Goal: Information Seeking & Learning: Learn about a topic

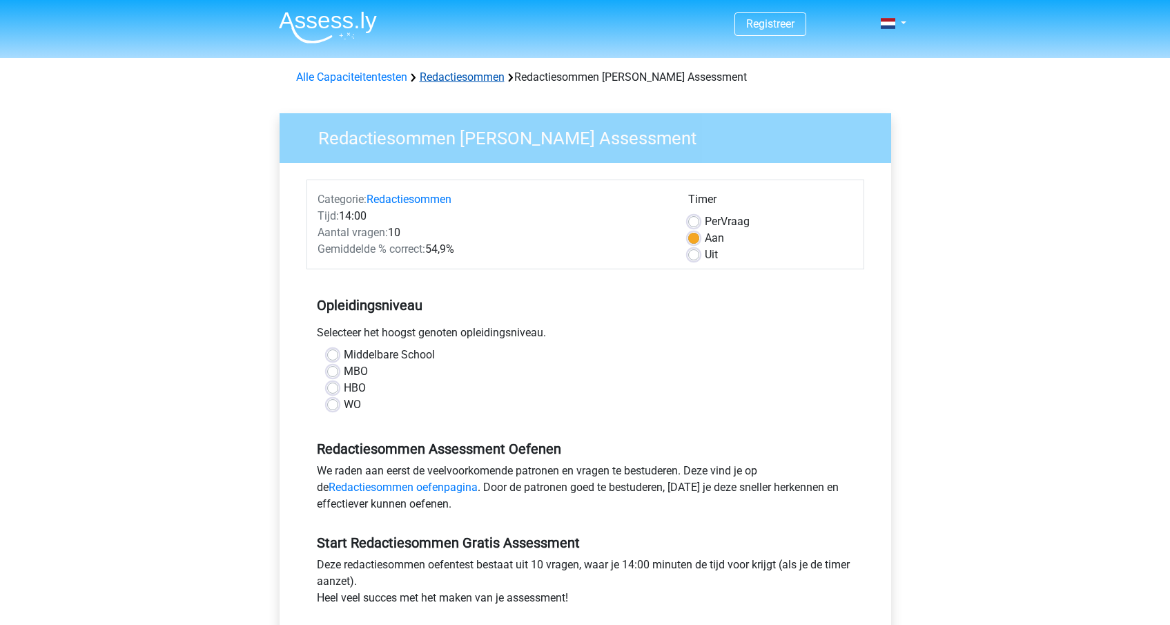
click at [479, 84] on link "Redactiesommen" at bounding box center [462, 76] width 85 height 13
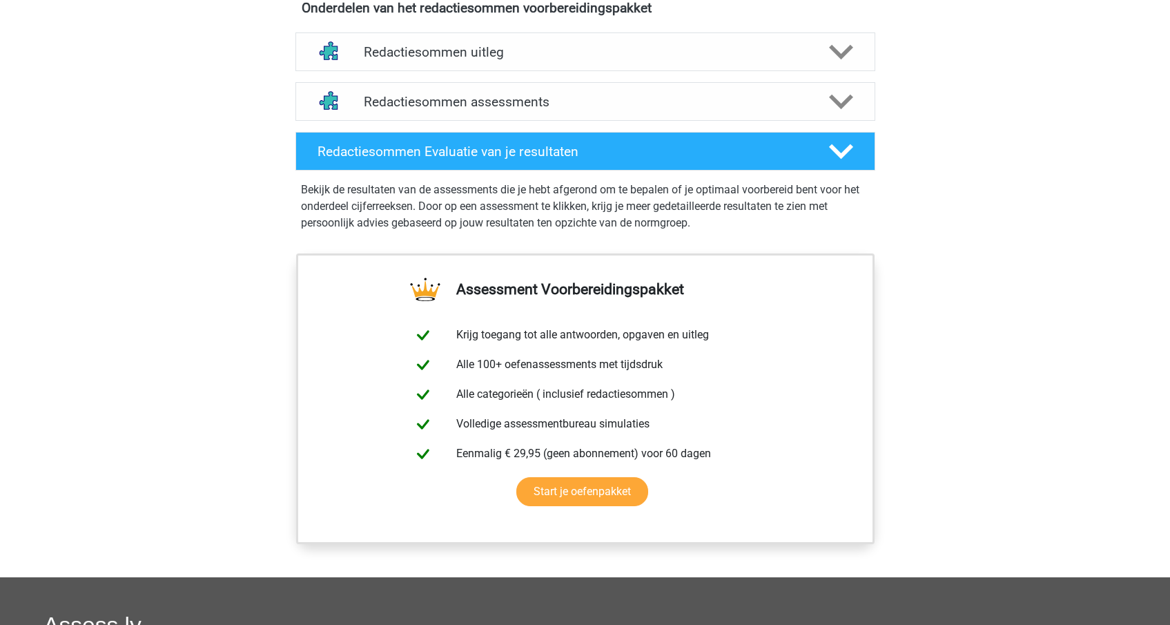
scroll to position [807, 0]
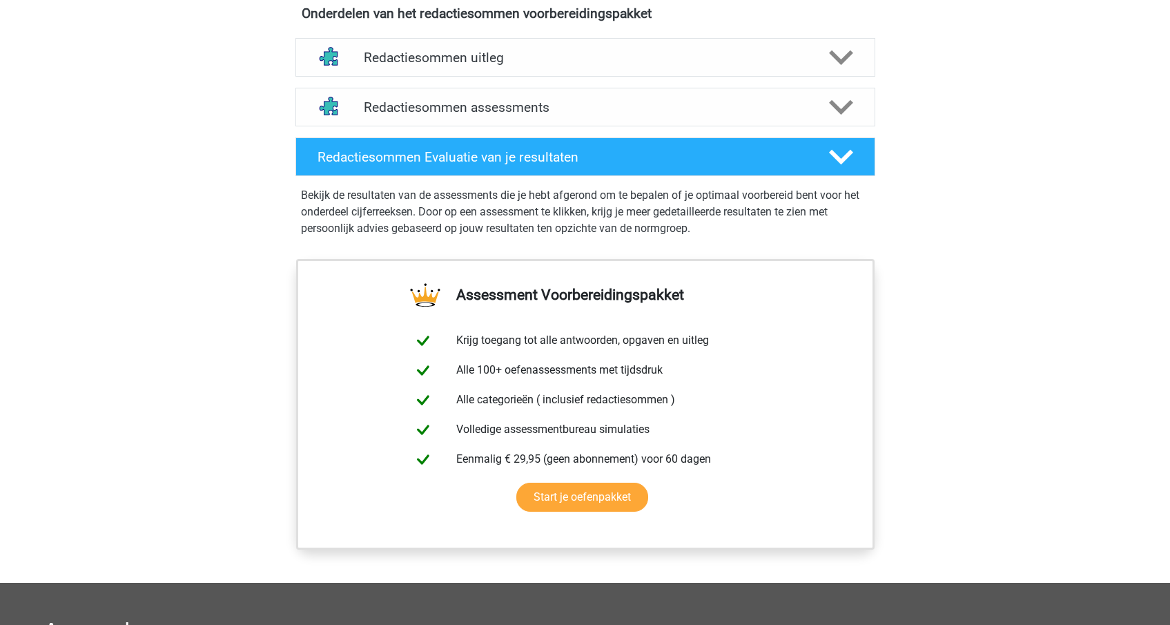
click at [486, 132] on div "Redactiesommen assessments We raden aan om minimaal 3 oefensets te doen met tij…" at bounding box center [585, 107] width 634 height 50
click at [491, 115] on h4 "Redactiesommen assessments" at bounding box center [585, 107] width 443 height 16
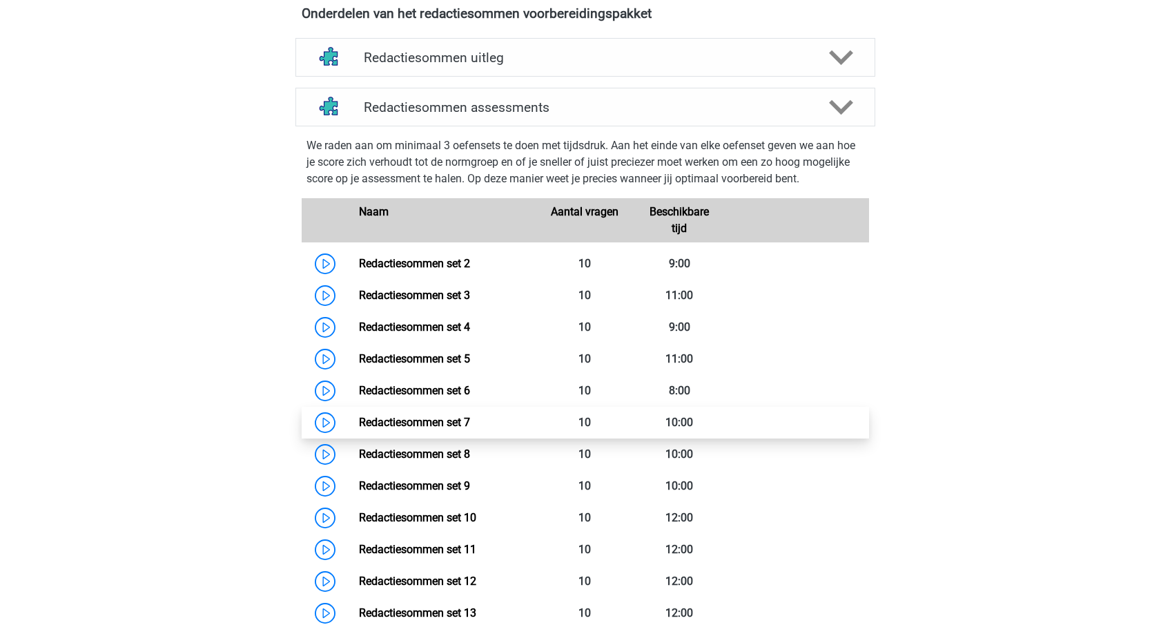
click at [359, 429] on link "Redactiesommen set 7" at bounding box center [414, 421] width 111 height 13
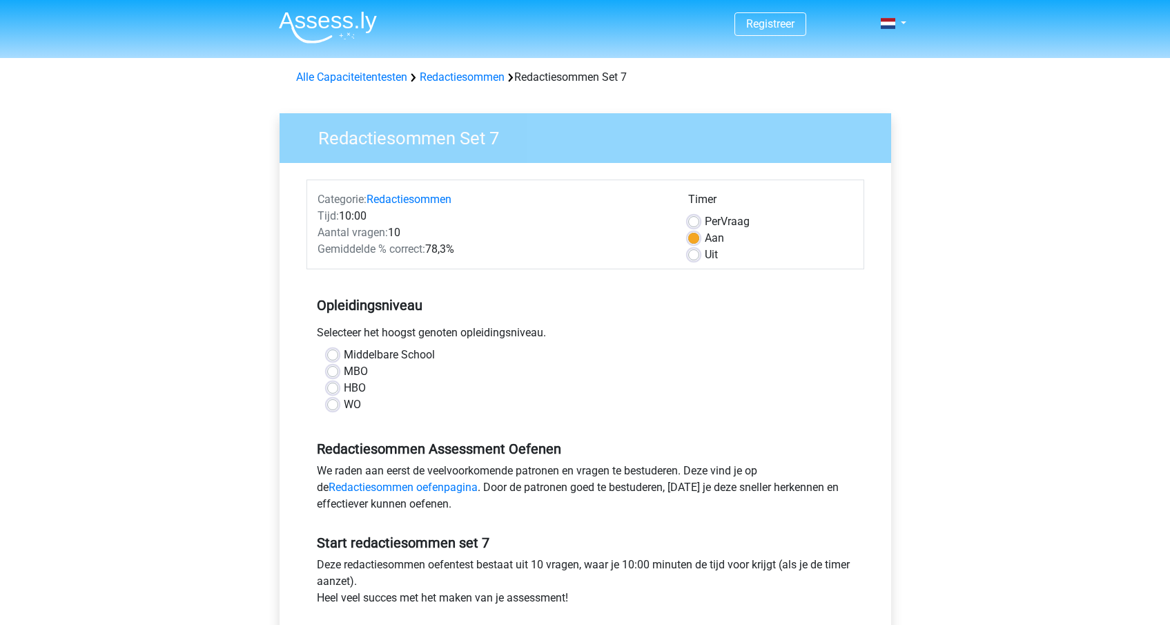
scroll to position [43, 0]
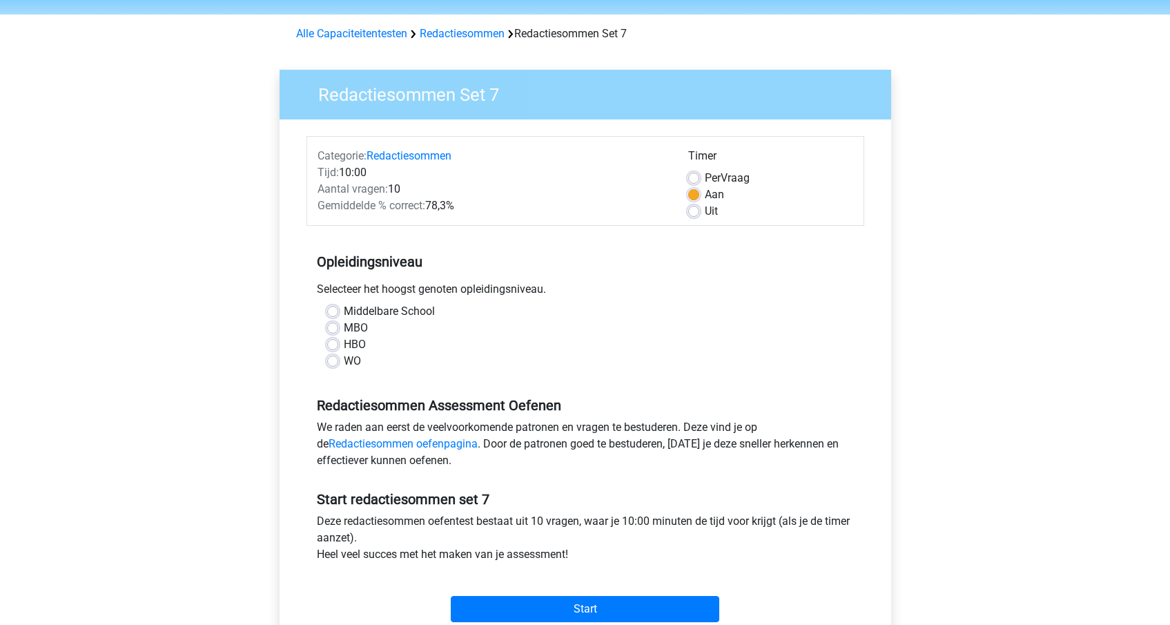
click at [344, 340] on label "HBO" at bounding box center [355, 344] width 22 height 17
click at [335, 340] on input "HBO" at bounding box center [332, 343] width 11 height 14
radio input "true"
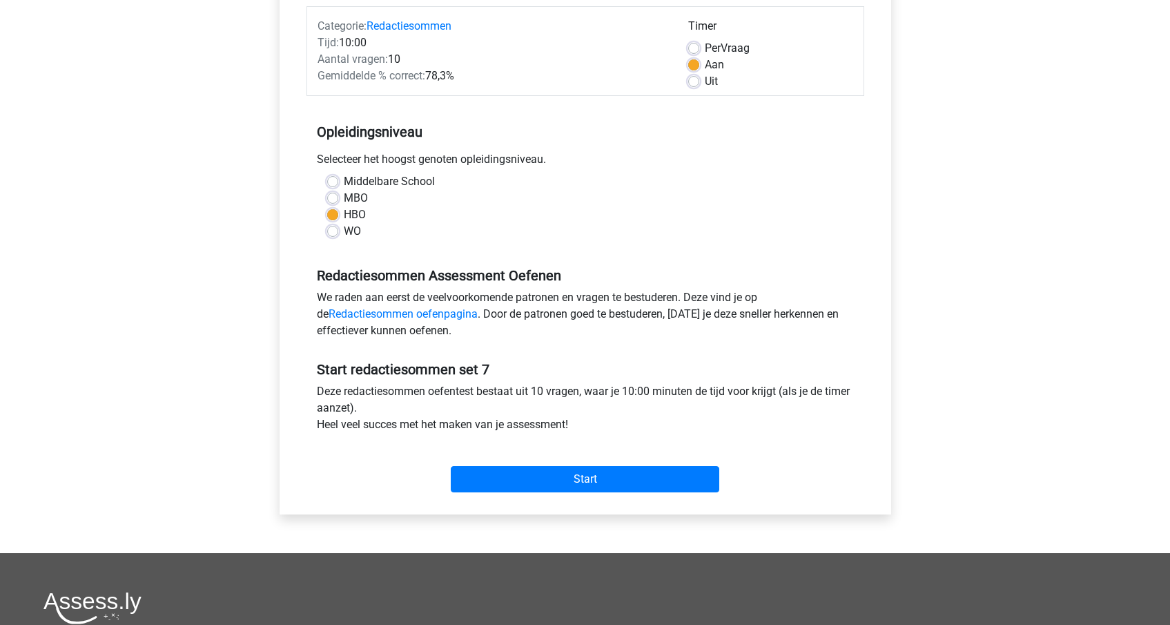
scroll to position [176, 0]
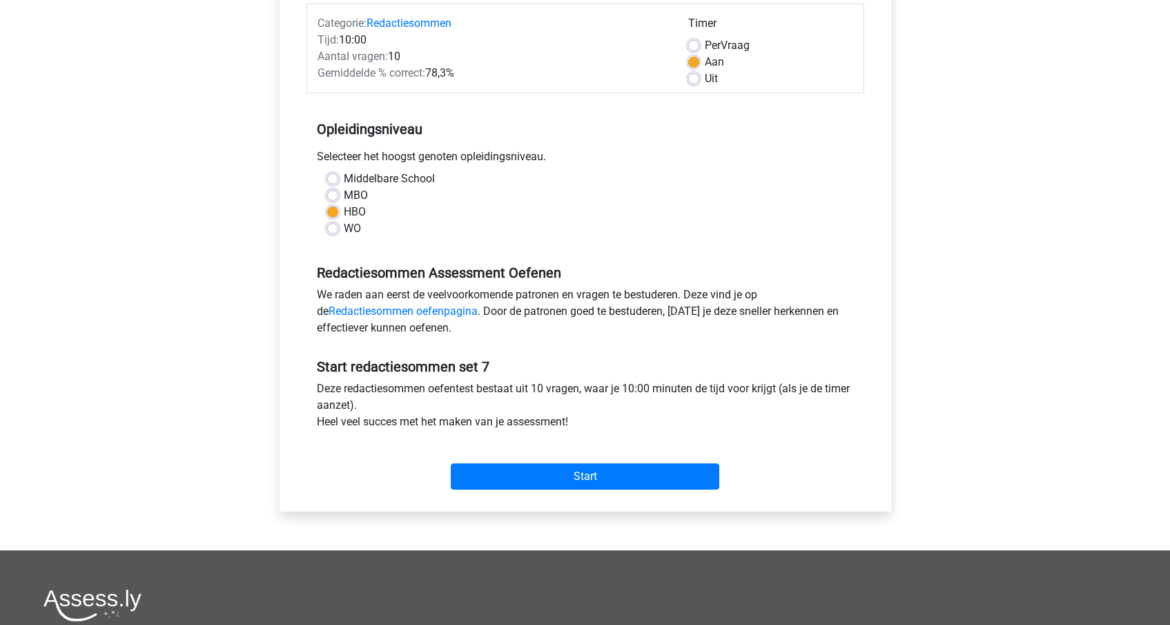
click at [611, 455] on div "Start" at bounding box center [585, 465] width 558 height 48
click at [596, 471] on input "Start" at bounding box center [585, 476] width 268 height 26
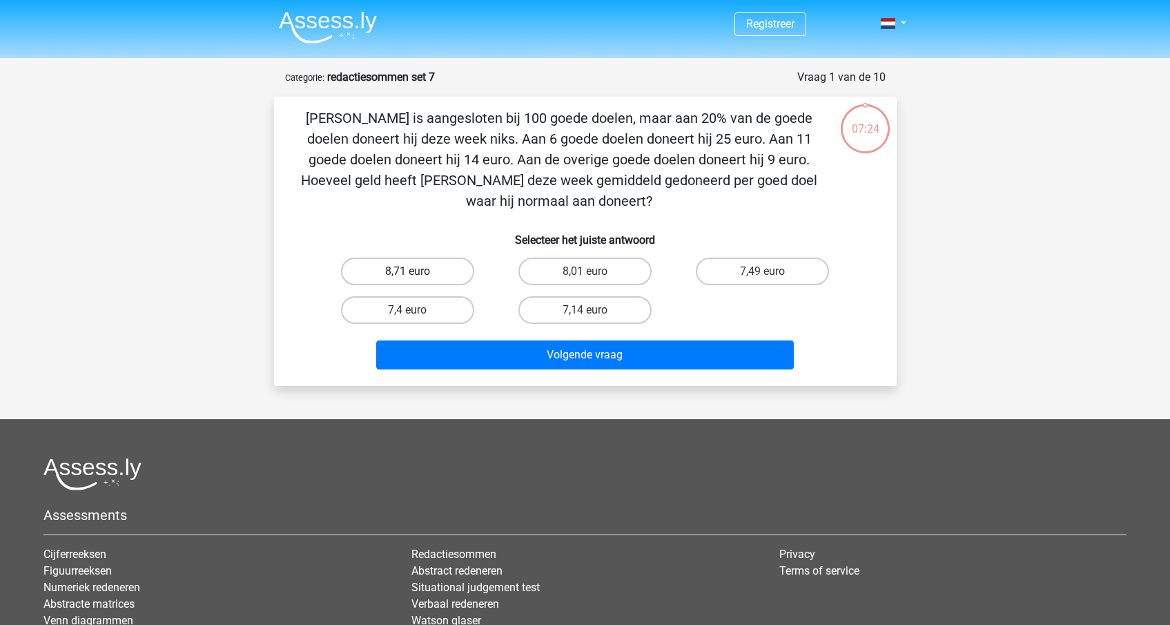
click at [430, 270] on label "8,71 euro" at bounding box center [407, 271] width 133 height 28
click at [416, 271] on input "8,71 euro" at bounding box center [411, 275] width 9 height 9
radio input "true"
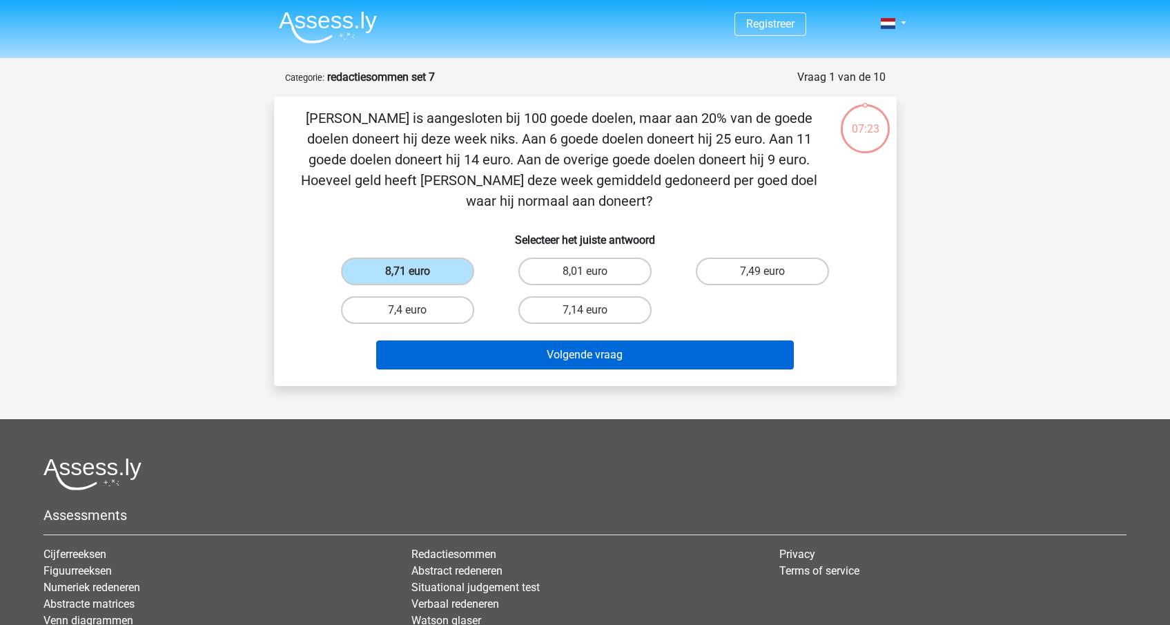
click at [586, 353] on button "Volgende vraag" at bounding box center [585, 354] width 418 height 29
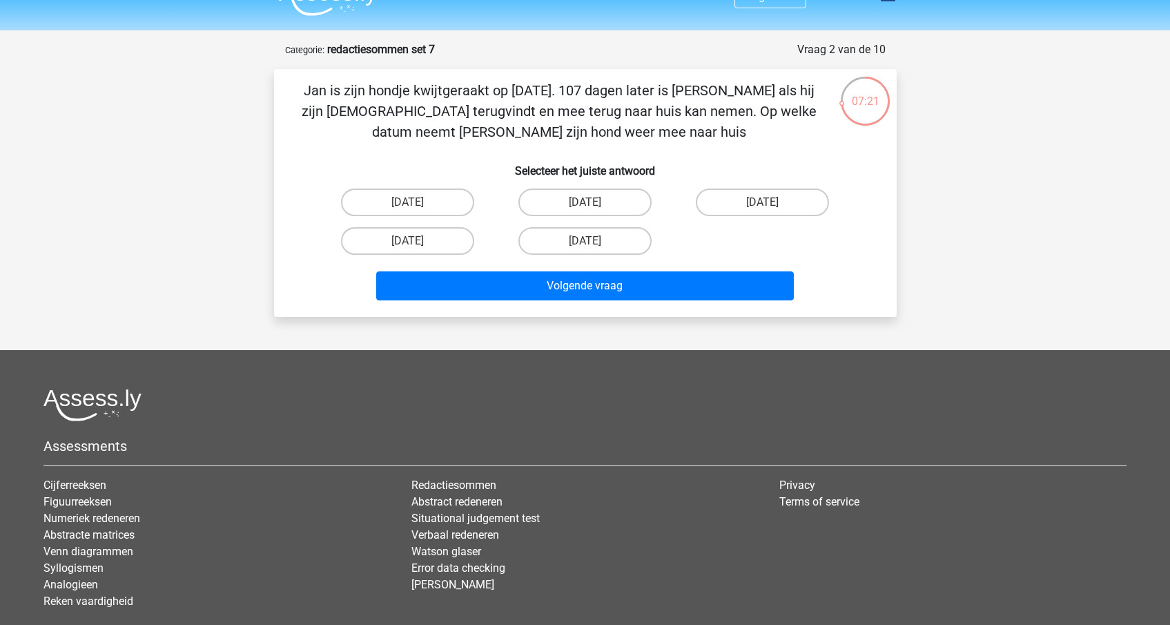
scroll to position [26, 0]
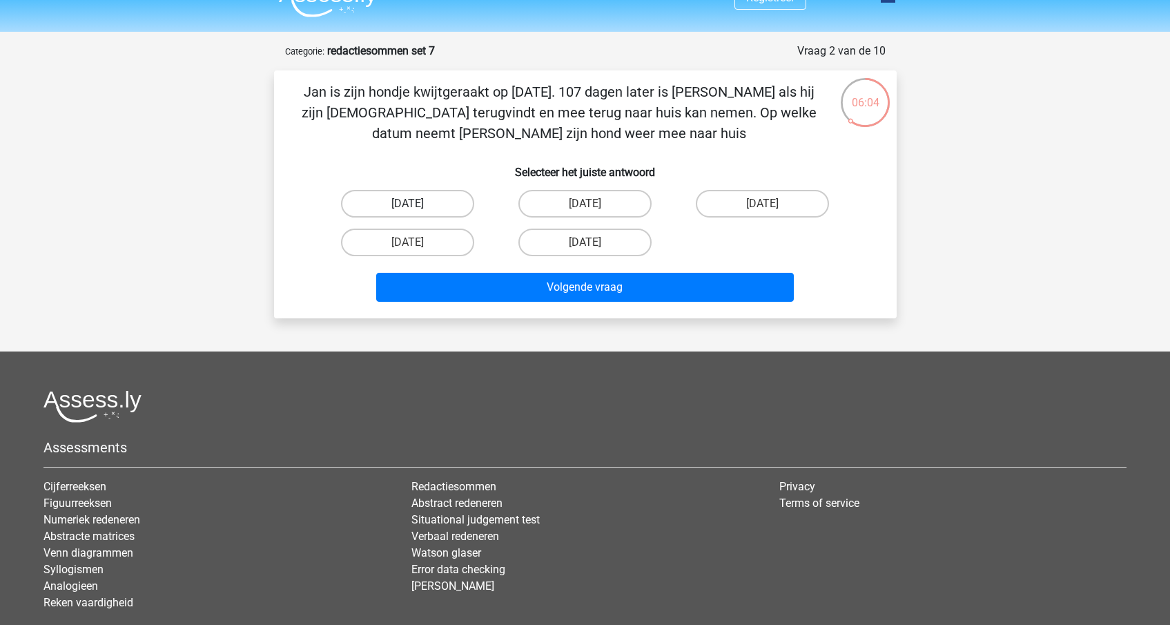
click at [421, 196] on label "29 juli" at bounding box center [407, 204] width 133 height 28
click at [416, 204] on input "29 juli" at bounding box center [411, 208] width 9 height 9
radio input "true"
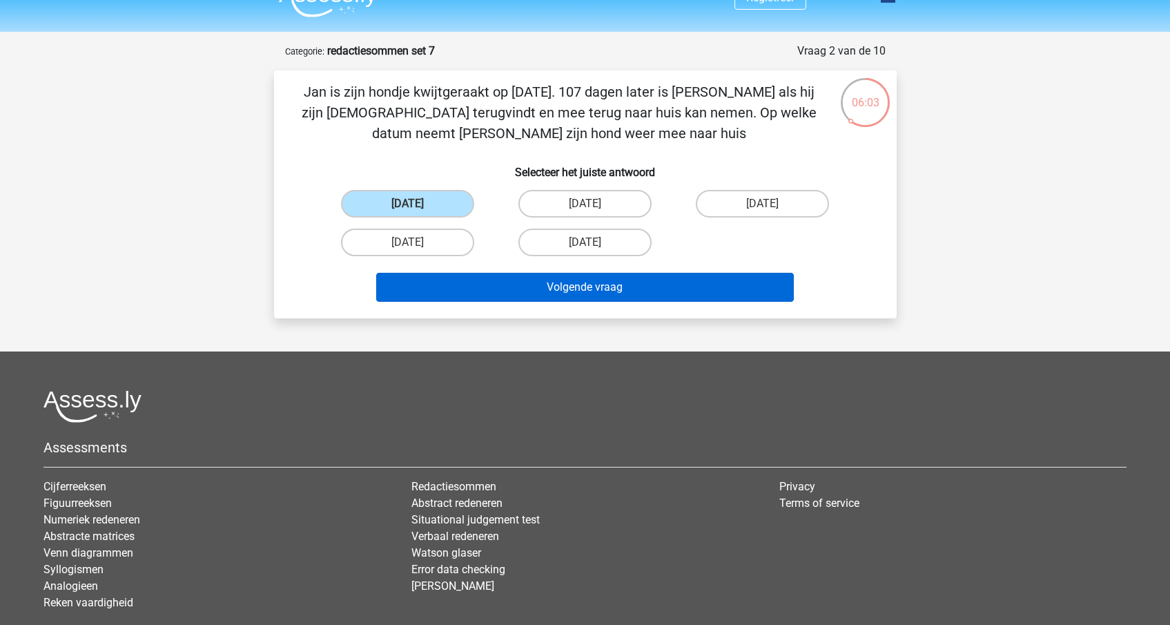
click at [545, 289] on button "Volgende vraag" at bounding box center [585, 287] width 418 height 29
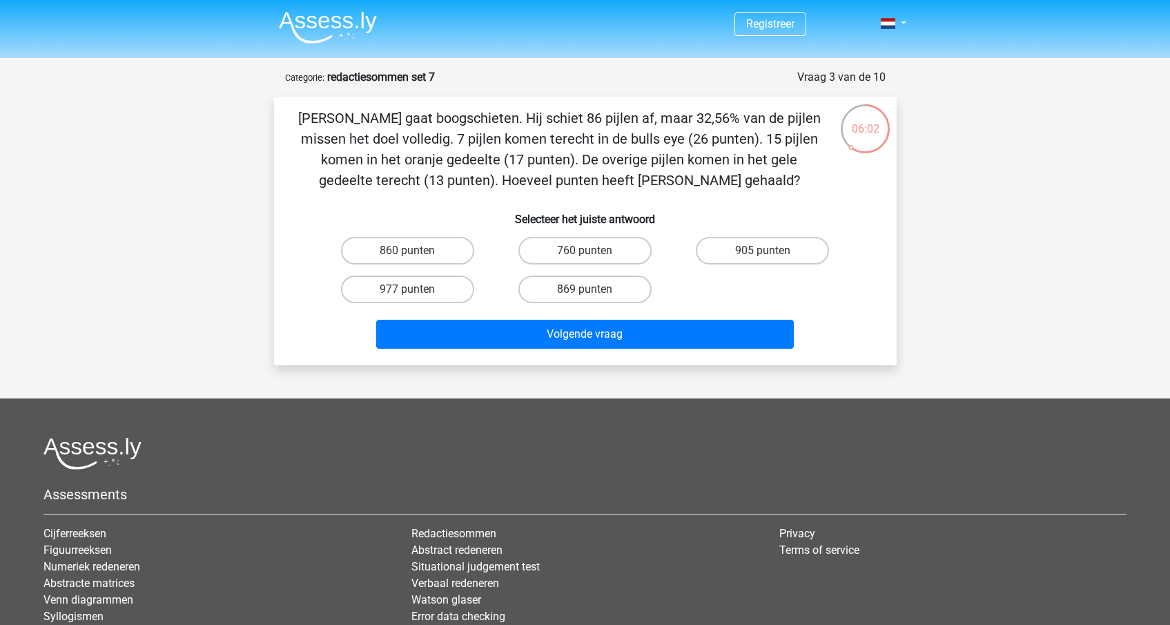
scroll to position [0, 0]
click at [729, 255] on label "905 punten" at bounding box center [762, 251] width 133 height 28
click at [763, 255] on input "905 punten" at bounding box center [767, 255] width 9 height 9
radio input "true"
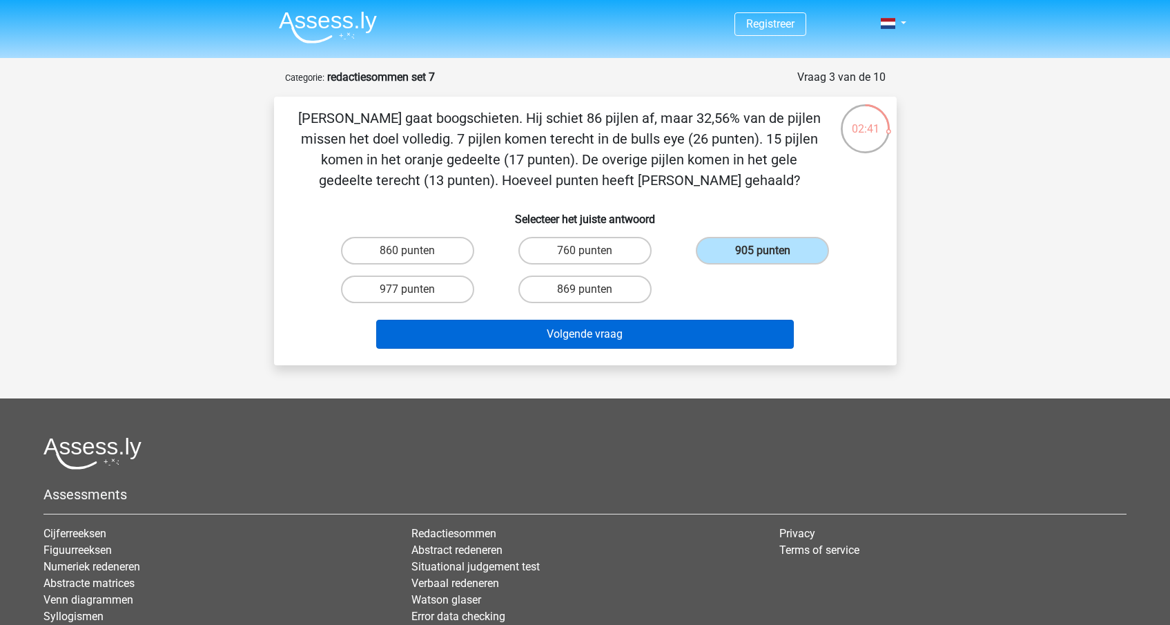
click at [623, 322] on button "Volgende vraag" at bounding box center [585, 334] width 418 height 29
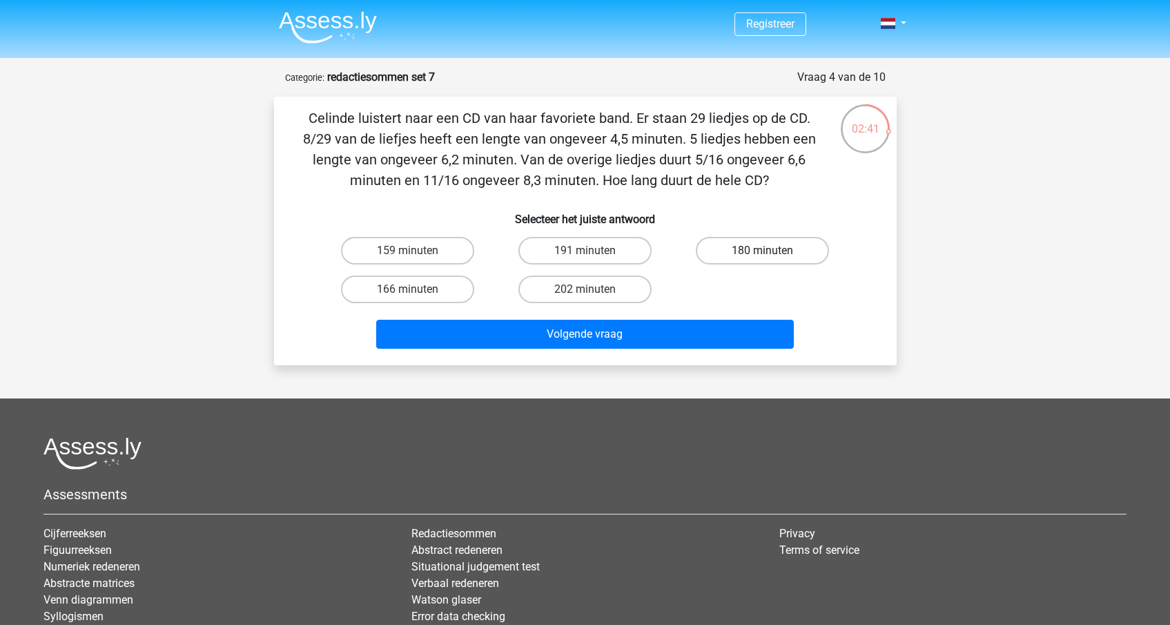
scroll to position [69, 0]
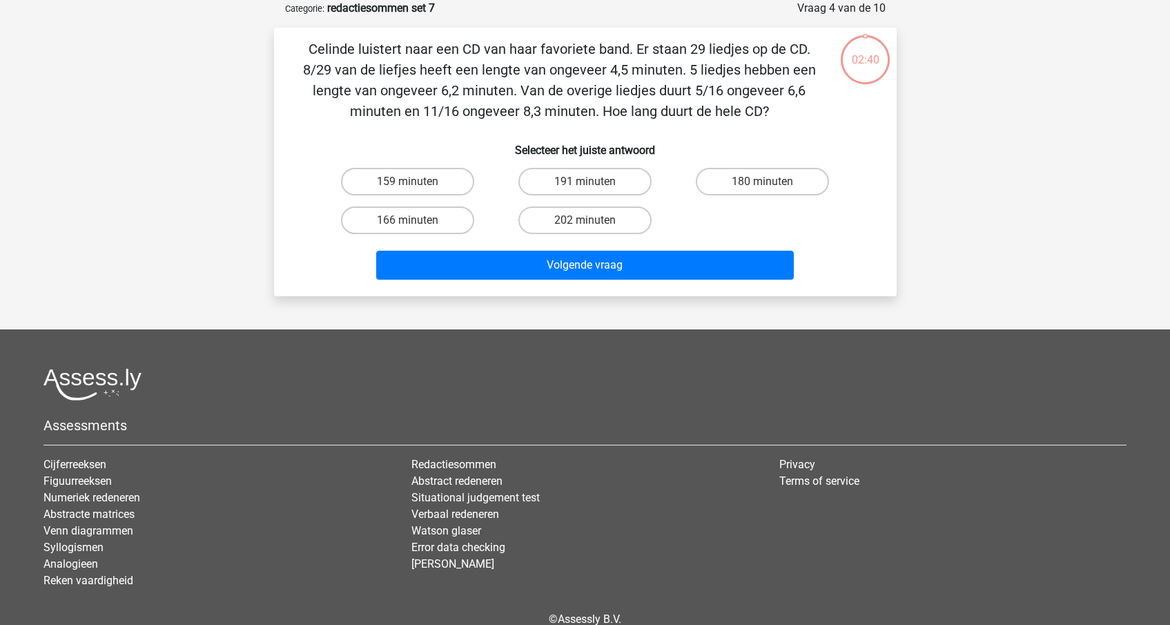
click at [589, 288] on div "Celinde luistert naar een CD van haar favoriete band. Er staan 29 liedjes op de…" at bounding box center [585, 162] width 622 height 268
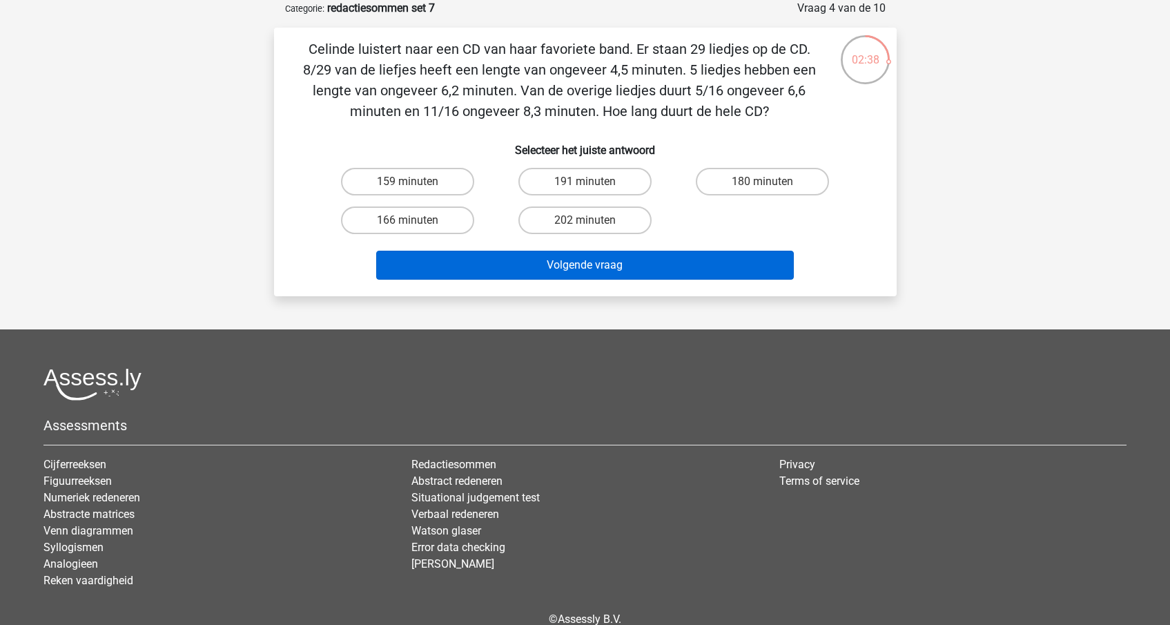
click at [556, 255] on button "Volgende vraag" at bounding box center [585, 265] width 418 height 29
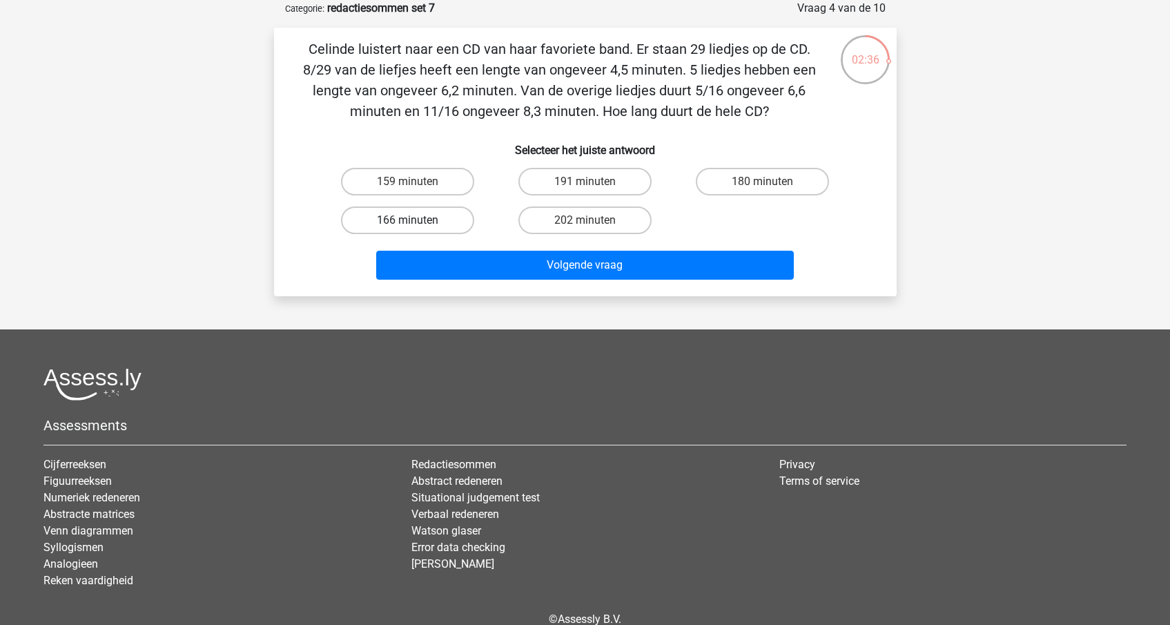
click at [429, 206] on label "166 minuten" at bounding box center [407, 220] width 133 height 28
click at [416, 220] on input "166 minuten" at bounding box center [411, 224] width 9 height 9
radio input "true"
click at [519, 299] on div "Registreer Nederlands English" at bounding box center [585, 312] width 1170 height 763
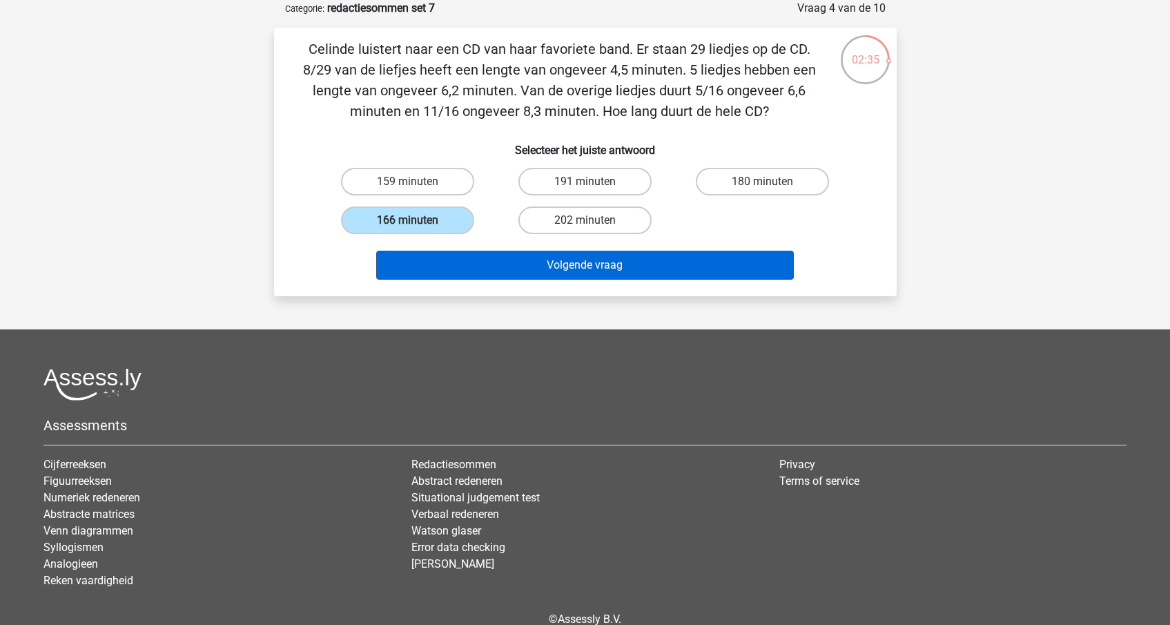
click at [542, 268] on button "Volgende vraag" at bounding box center [585, 265] width 418 height 29
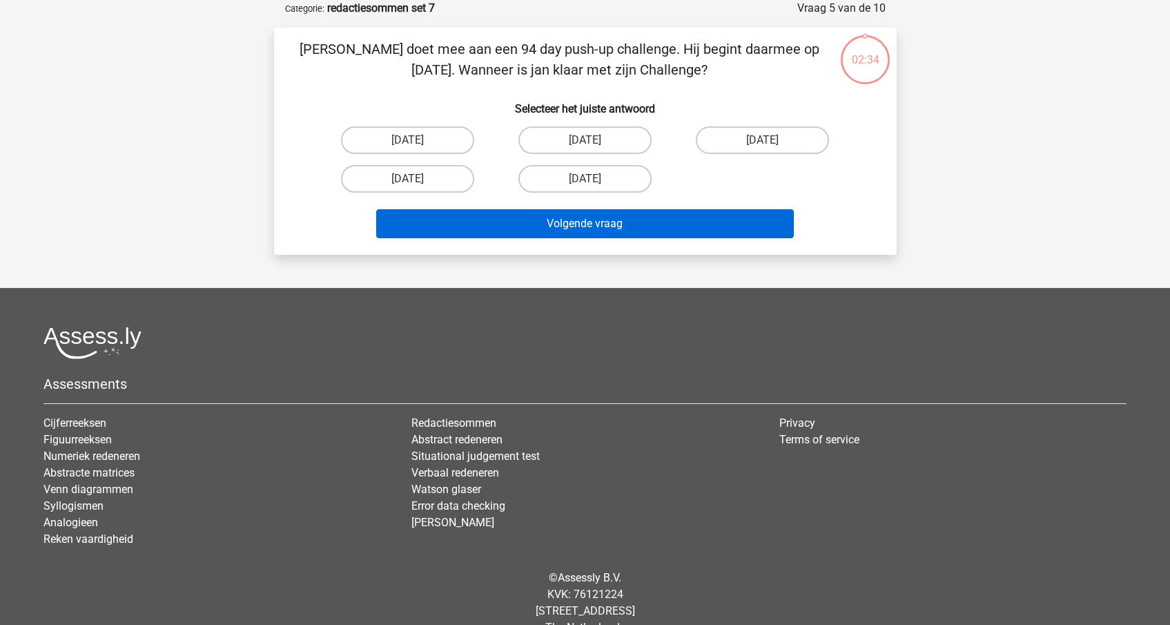
click at [567, 222] on button "Volgende vraag" at bounding box center [585, 223] width 418 height 29
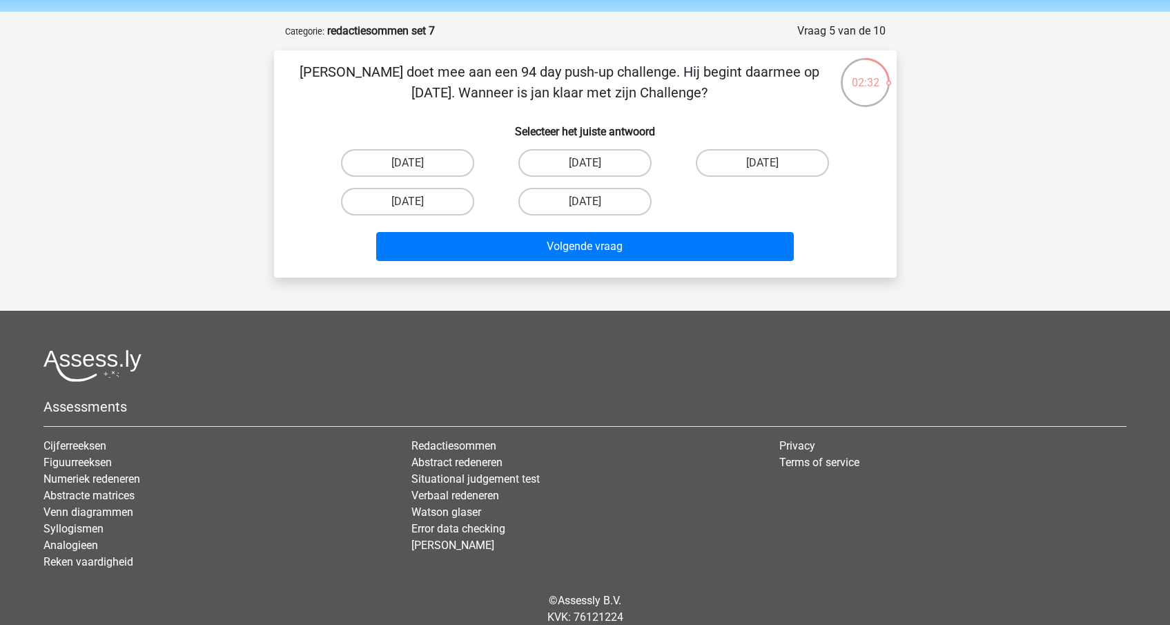
scroll to position [44, 0]
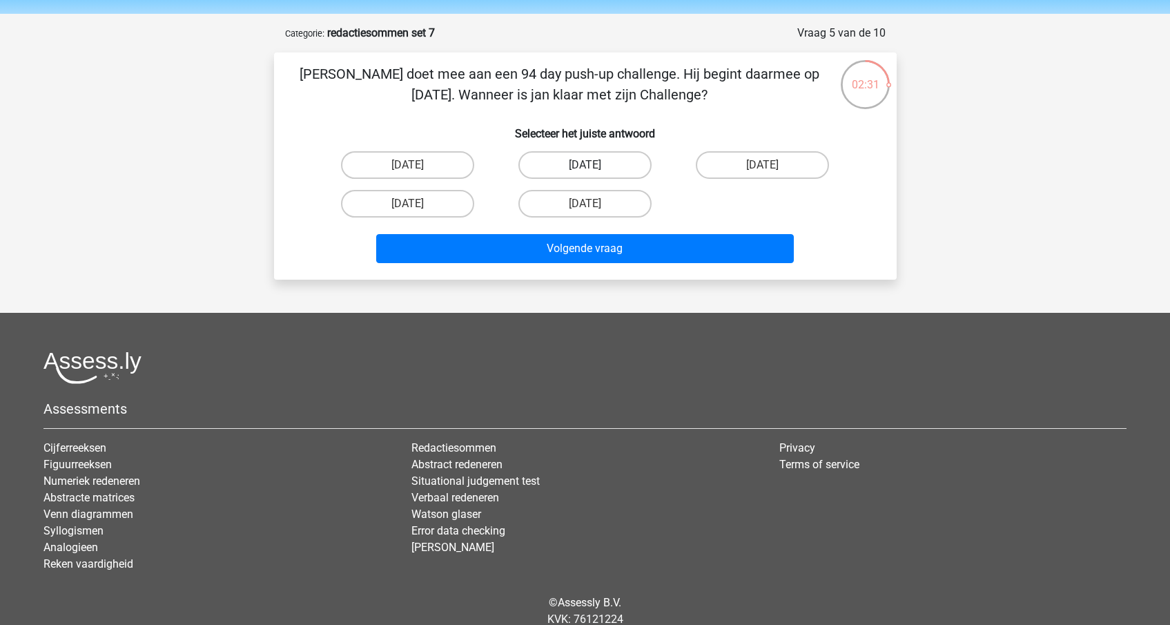
click at [565, 159] on label "20 september" at bounding box center [584, 165] width 133 height 28
click at [585, 165] on input "20 september" at bounding box center [589, 169] width 9 height 9
radio input "true"
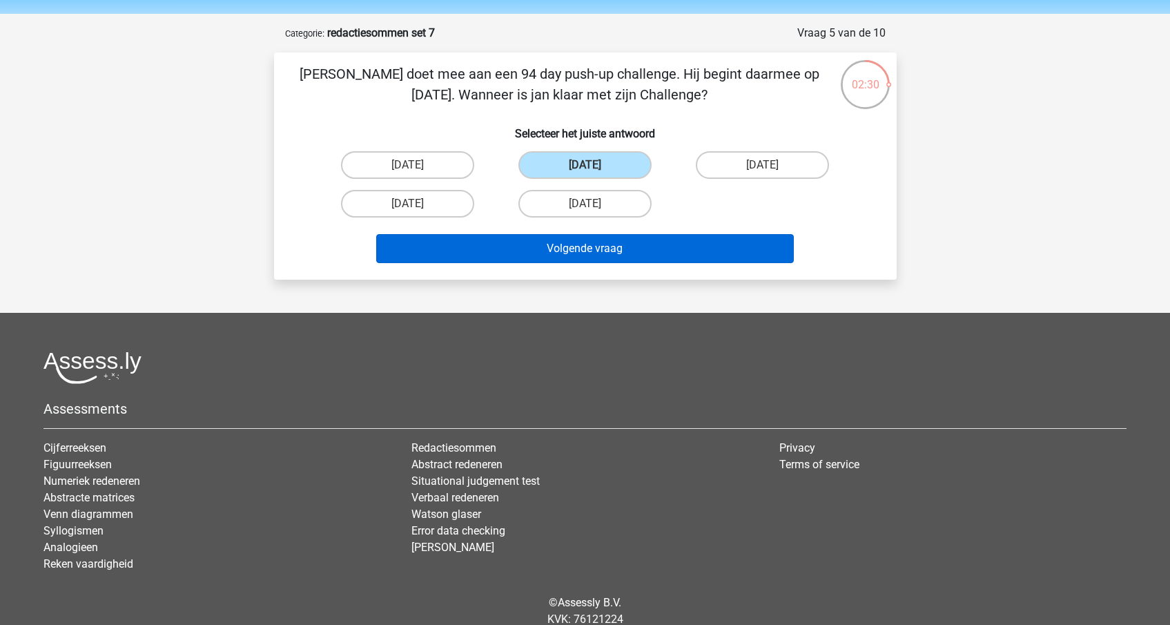
click at [552, 253] on button "Volgende vraag" at bounding box center [585, 248] width 418 height 29
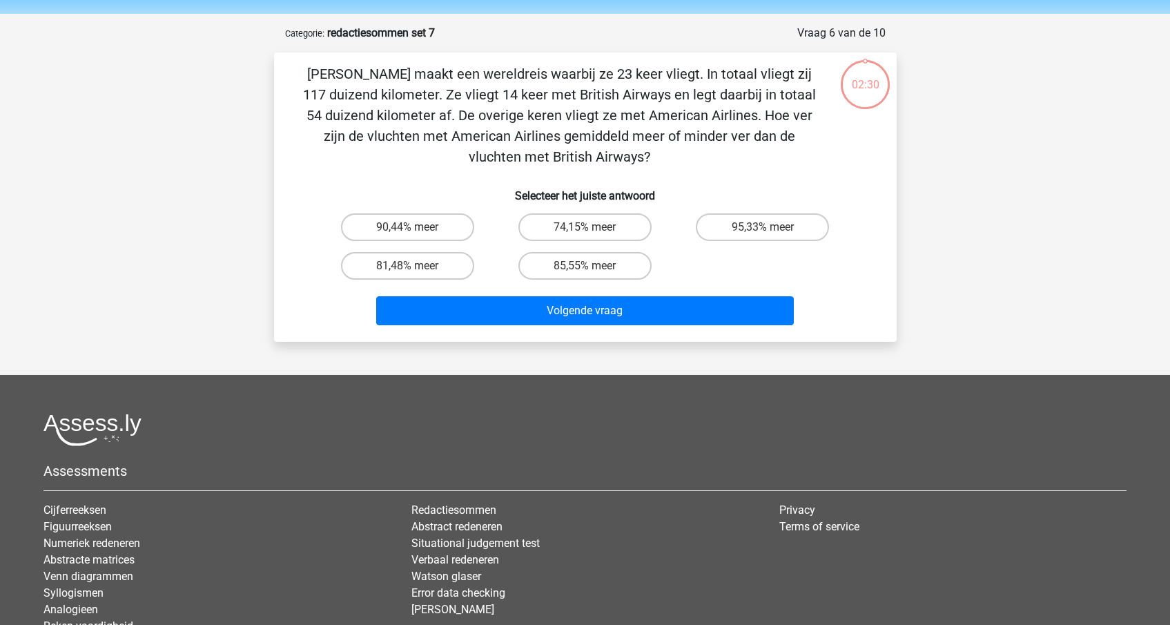
scroll to position [69, 0]
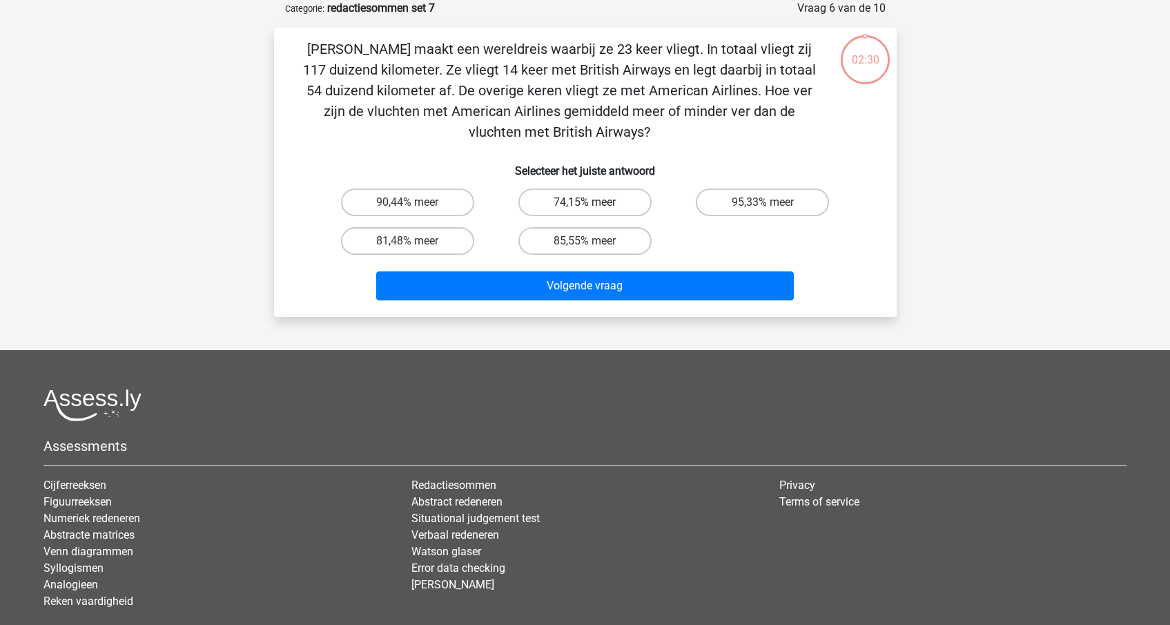
click at [609, 195] on label "74,15% meer" at bounding box center [584, 202] width 133 height 28
click at [593, 202] on input "74,15% meer" at bounding box center [589, 206] width 9 height 9
radio input "true"
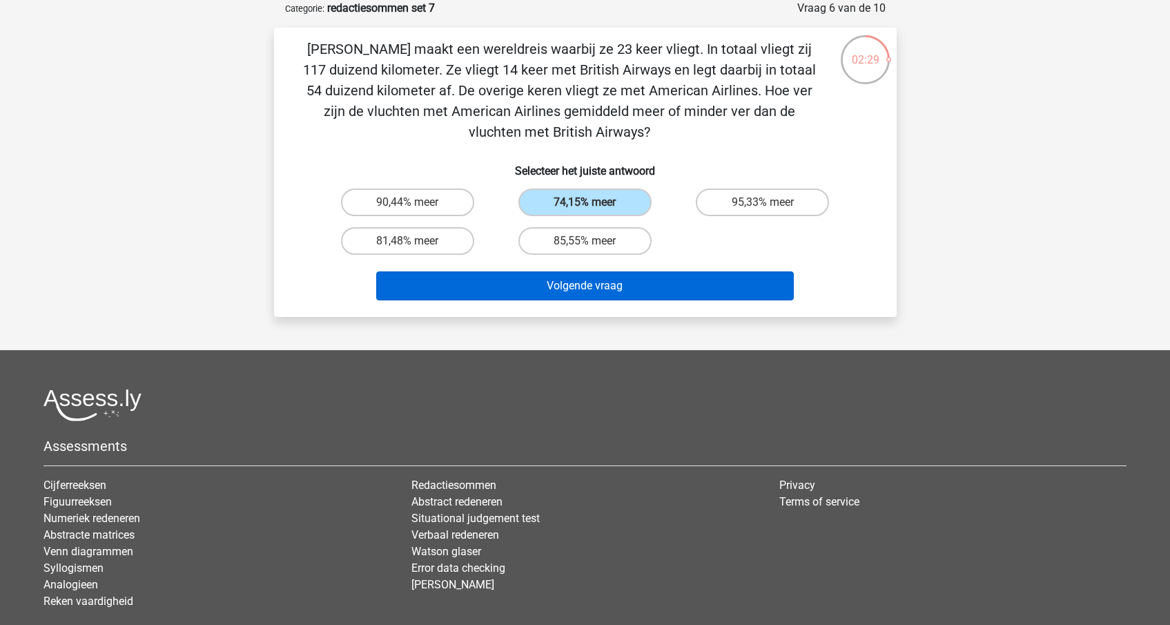
click at [560, 281] on button "Volgende vraag" at bounding box center [585, 285] width 418 height 29
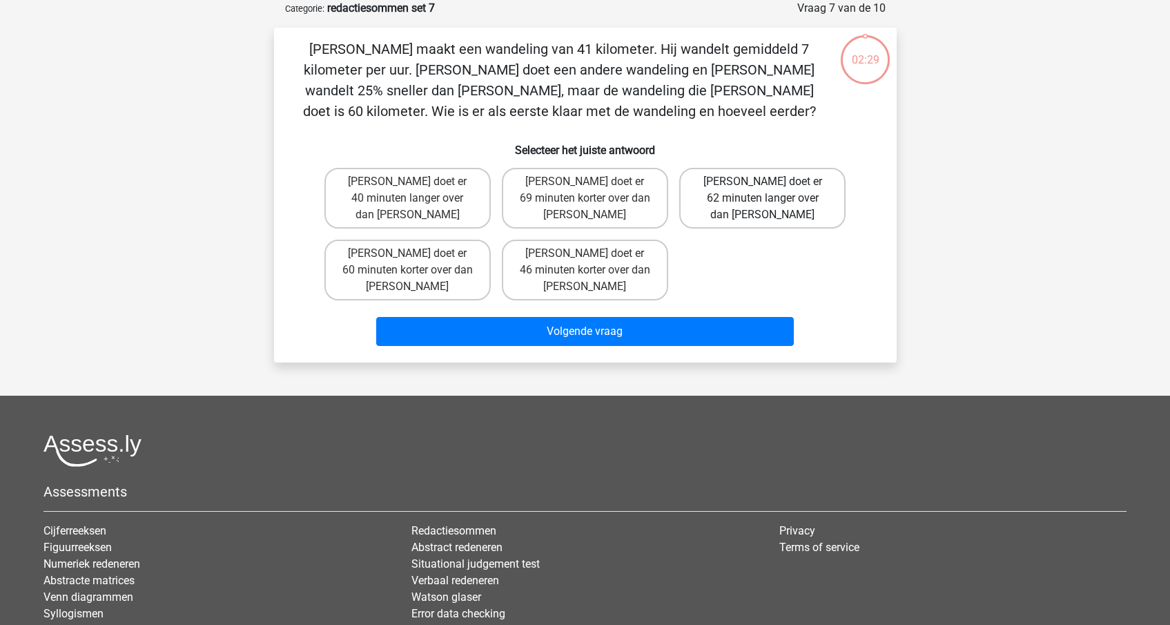
click at [726, 190] on label "Tom doet er 62 minuten langer over dan Umberto" at bounding box center [762, 198] width 166 height 61
click at [763, 190] on input "Tom doet er 62 minuten langer over dan Umberto" at bounding box center [767, 185] width 9 height 9
radio input "true"
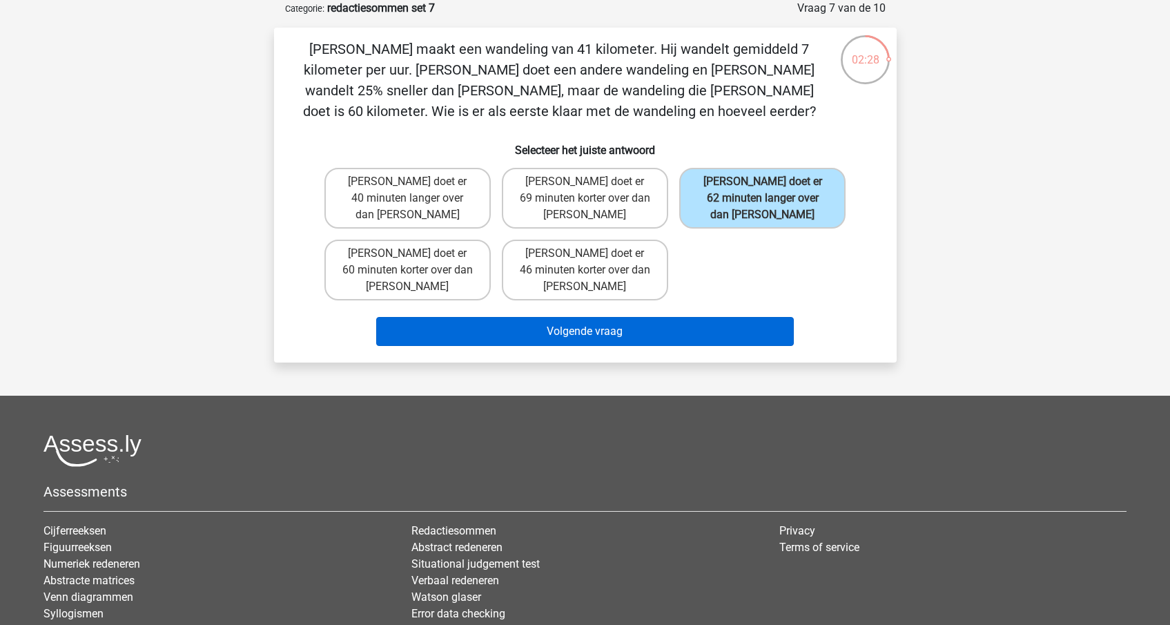
click at [620, 317] on button "Volgende vraag" at bounding box center [585, 331] width 418 height 29
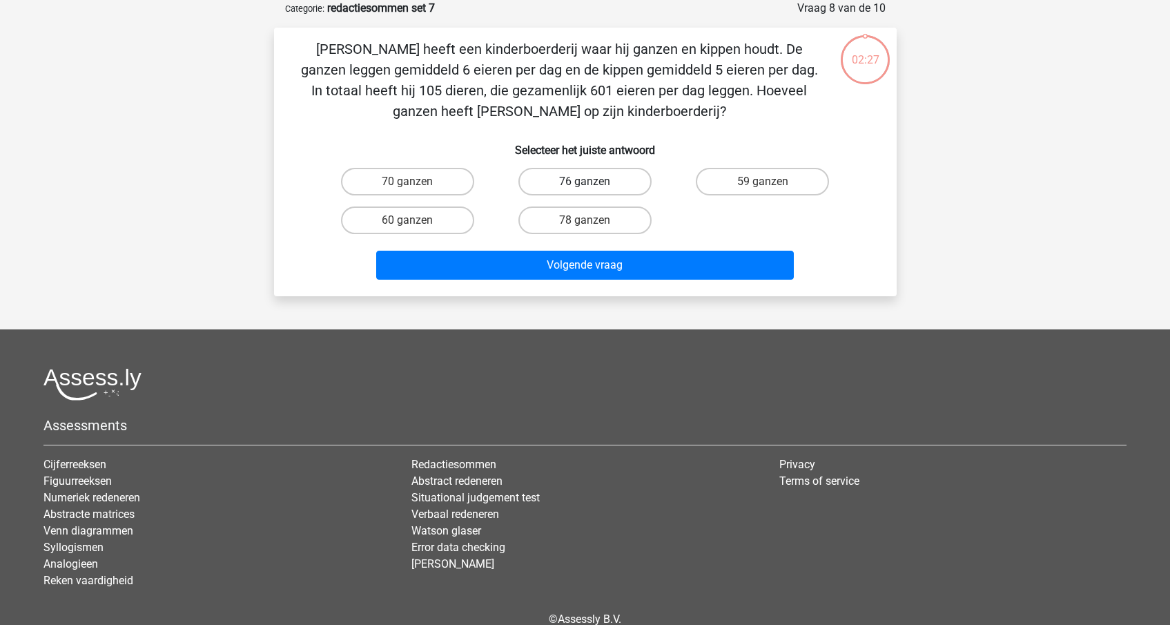
click at [584, 173] on label "76 ganzen" at bounding box center [584, 182] width 133 height 28
click at [585, 181] on input "76 ganzen" at bounding box center [589, 185] width 9 height 9
radio input "true"
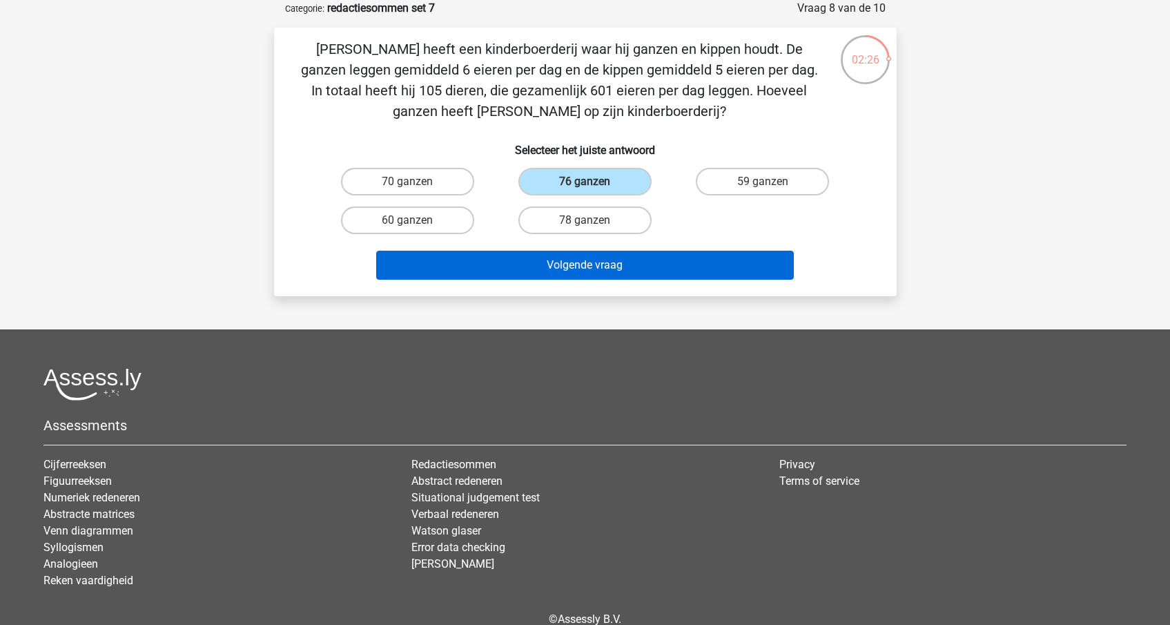
click at [586, 268] on button "Volgende vraag" at bounding box center [585, 265] width 418 height 29
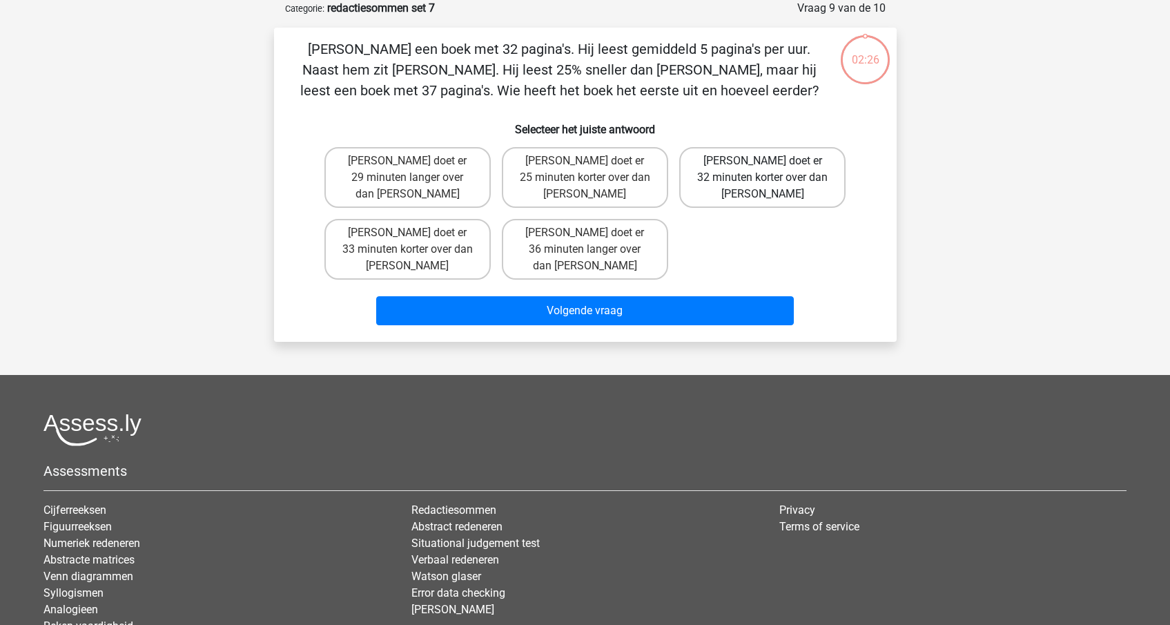
click at [725, 177] on label "Tom doet er 32 minuten korter over dan Umberto" at bounding box center [762, 177] width 166 height 61
click at [763, 170] on input "Tom doet er 32 minuten korter over dan Umberto" at bounding box center [767, 165] width 9 height 9
radio input "true"
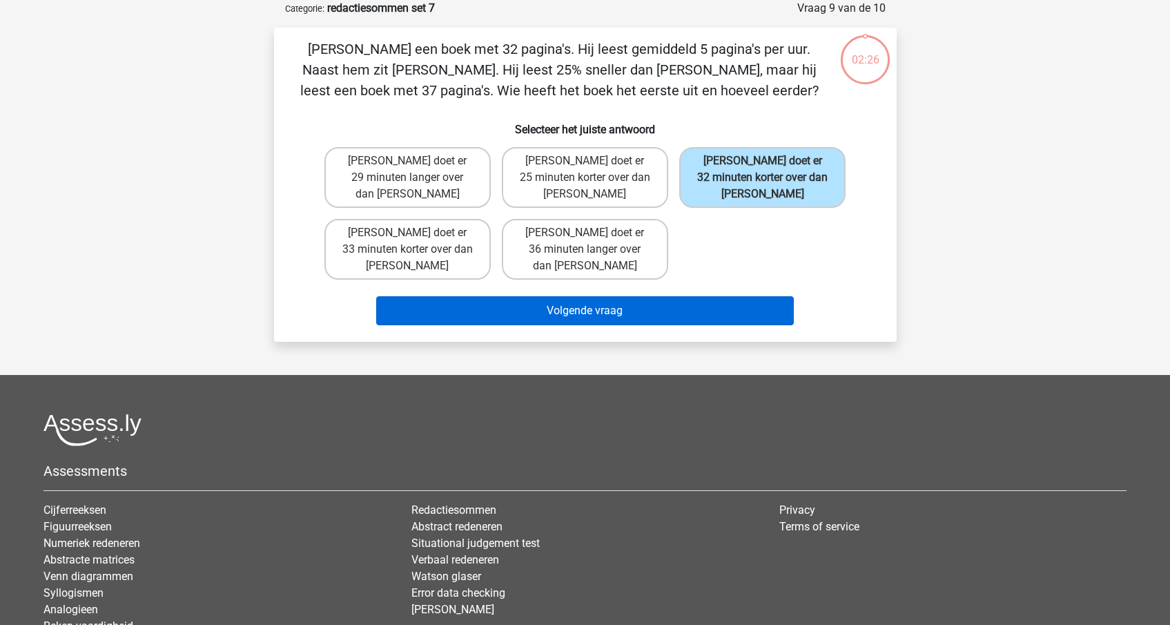
click at [624, 296] on button "Volgende vraag" at bounding box center [585, 310] width 418 height 29
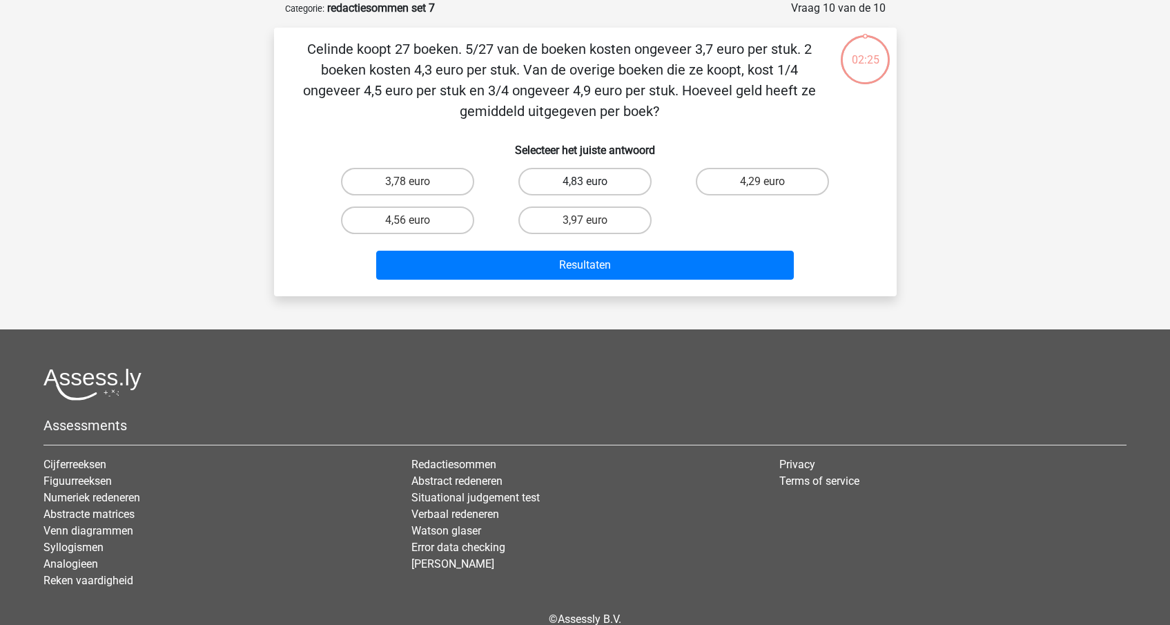
click at [573, 182] on label "4,83 euro" at bounding box center [584, 182] width 133 height 28
click at [585, 182] on input "4,83 euro" at bounding box center [589, 185] width 9 height 9
radio input "true"
click at [573, 280] on div "Resultaten" at bounding box center [585, 268] width 533 height 35
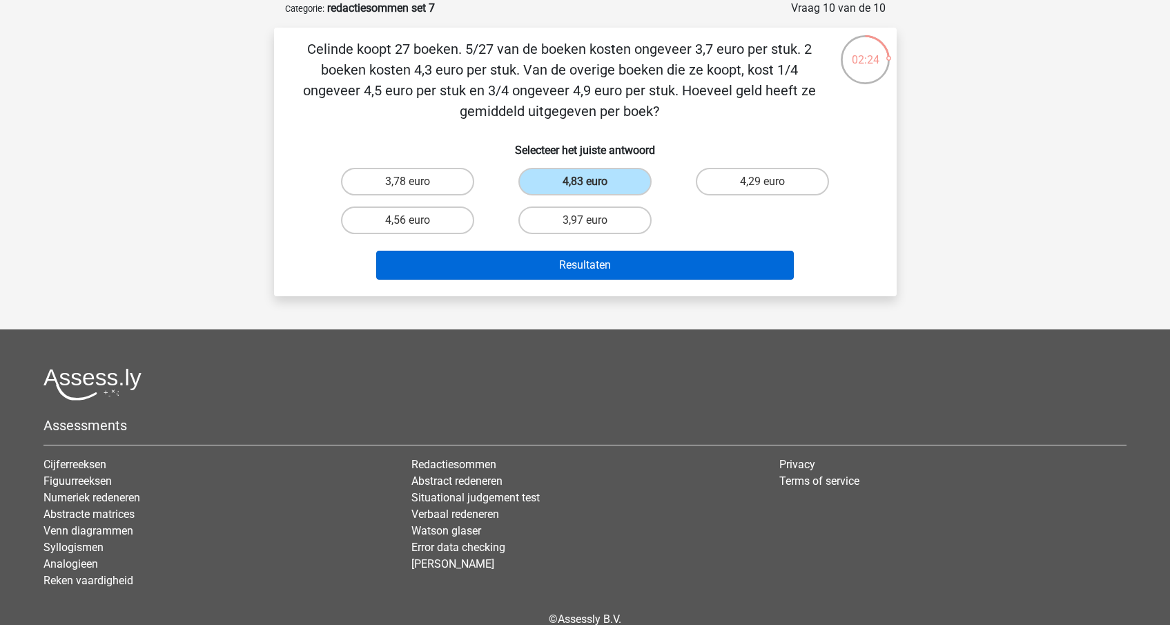
click at [576, 273] on button "Resultaten" at bounding box center [585, 265] width 418 height 29
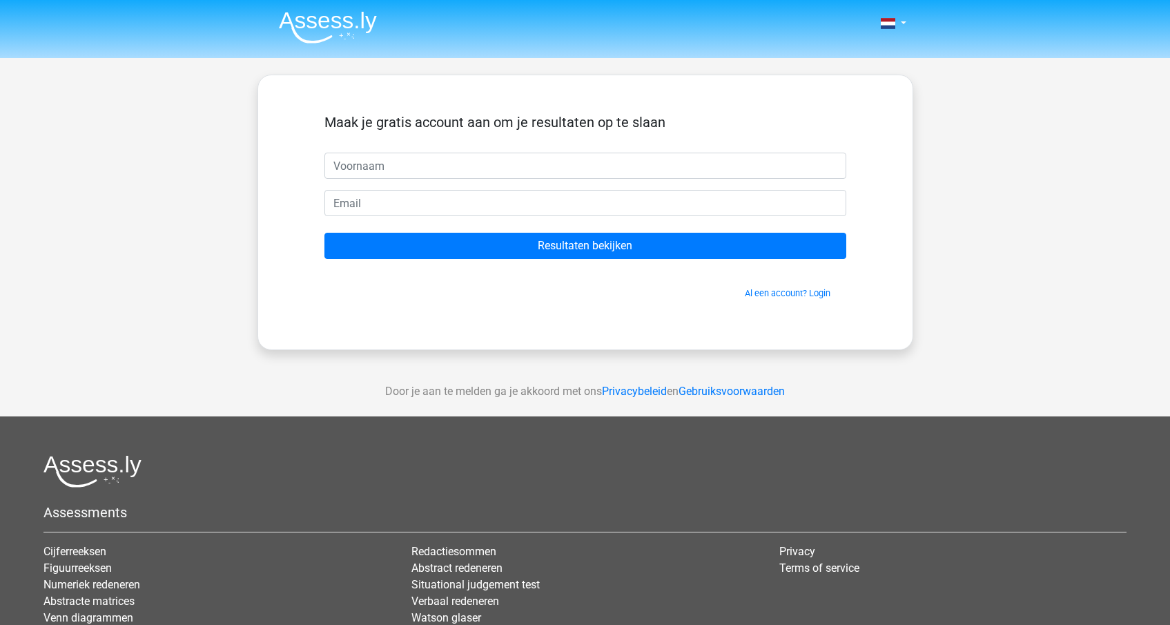
click at [790, 287] on span "Al een account? Login" at bounding box center [585, 292] width 511 height 13
click at [323, 30] on img at bounding box center [328, 27] width 98 height 32
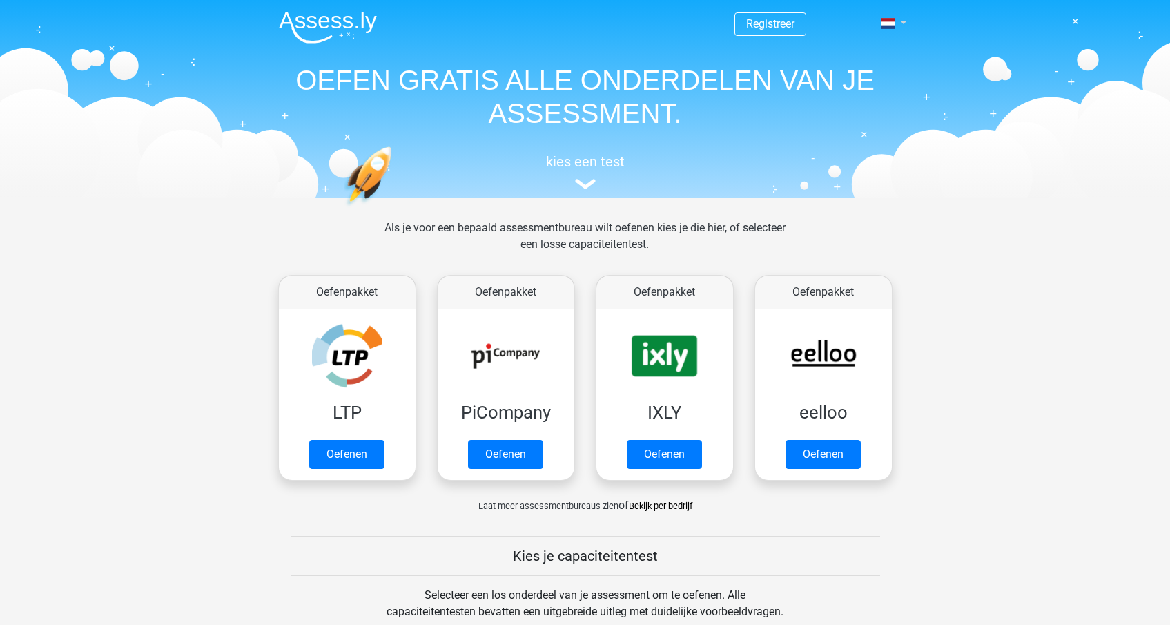
click at [903, 27] on link at bounding box center [889, 23] width 28 height 17
click at [857, 99] on link "Login" at bounding box center [852, 99] width 95 height 22
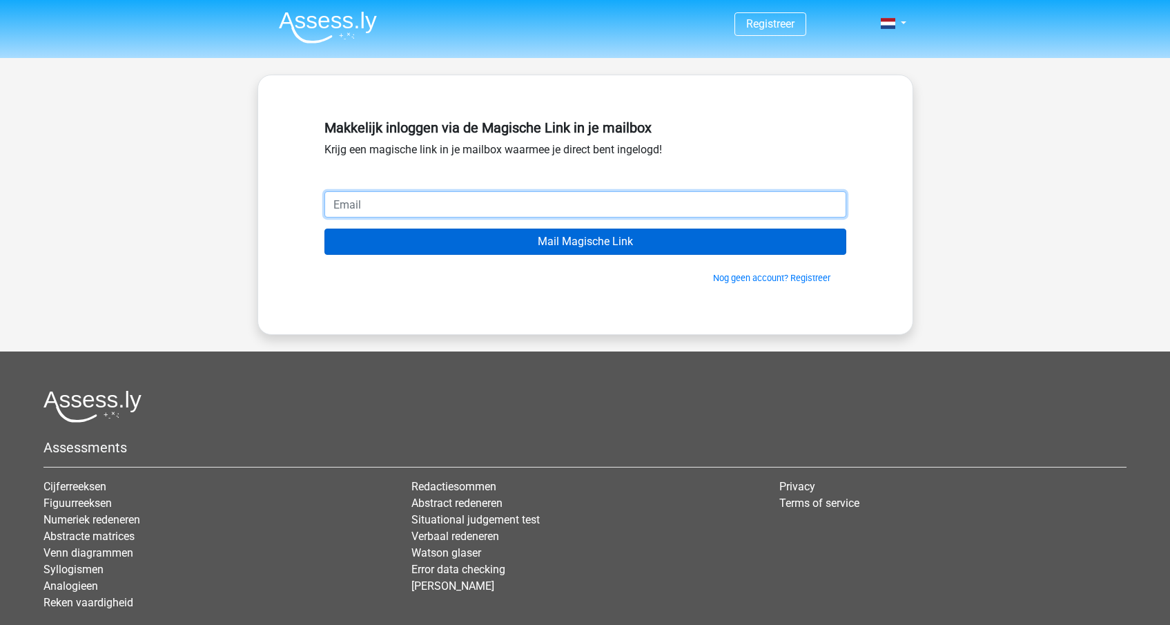
type input "[EMAIL_ADDRESS][DOMAIN_NAME]"
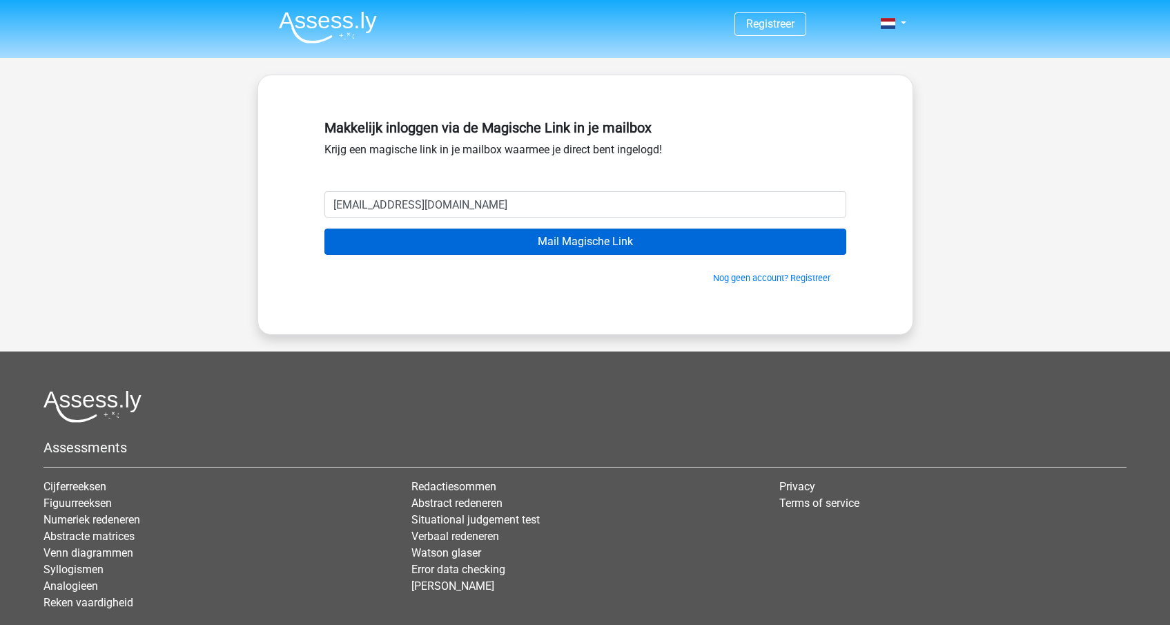
click at [527, 245] on input "Mail Magische Link" at bounding box center [585, 241] width 522 height 26
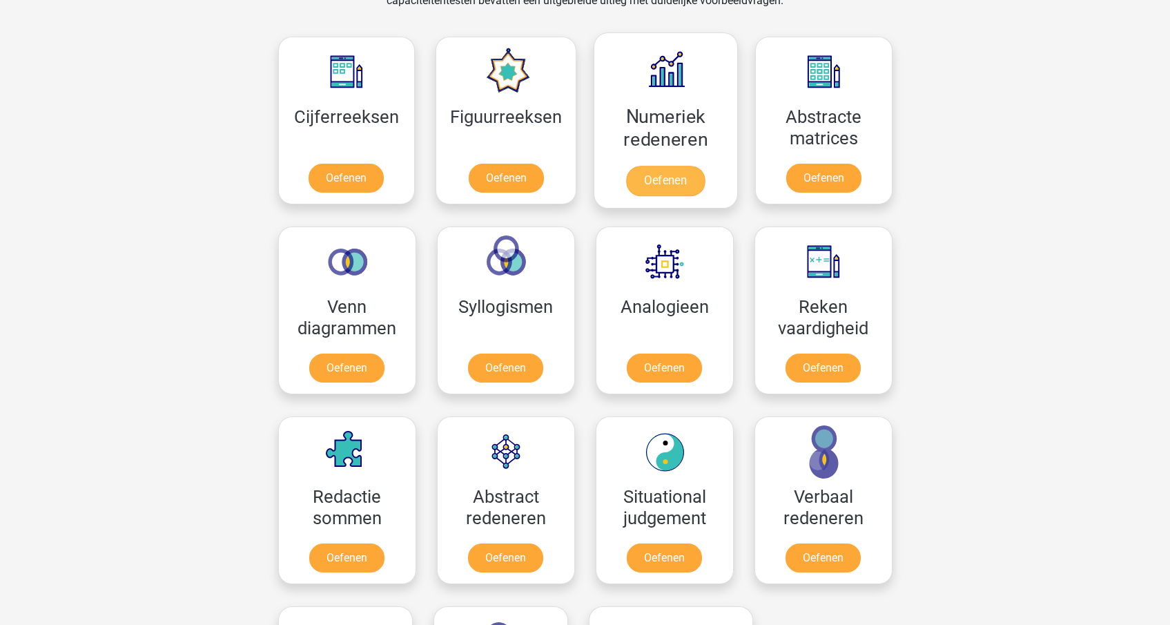
scroll to position [700, 0]
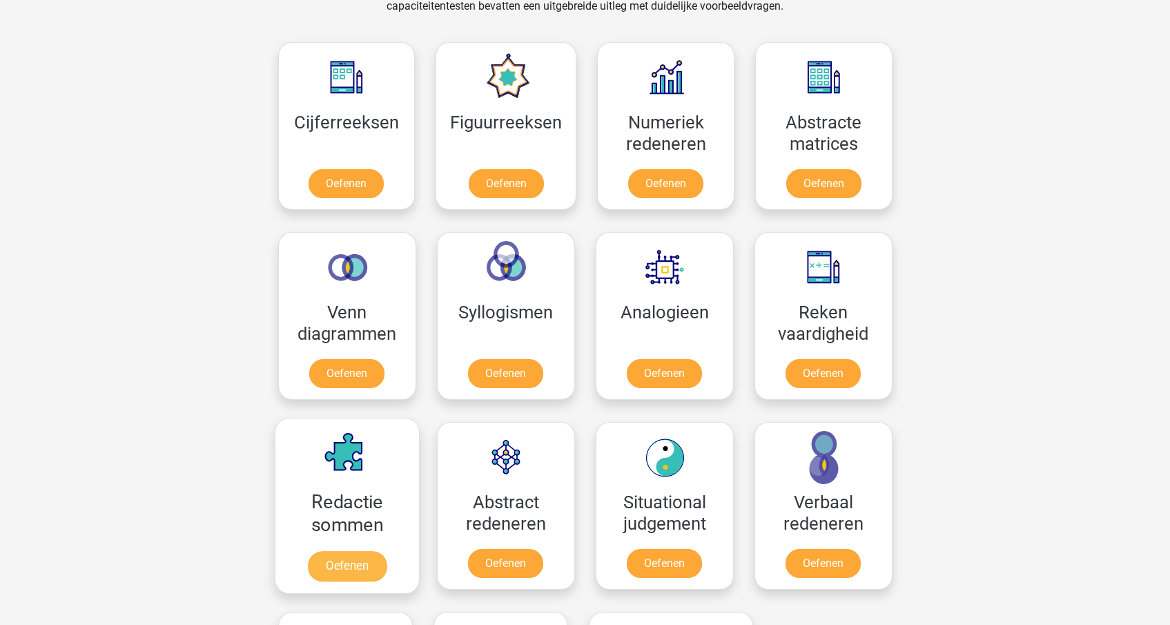
click at [359, 580] on link "Oefenen" at bounding box center [346, 566] width 79 height 30
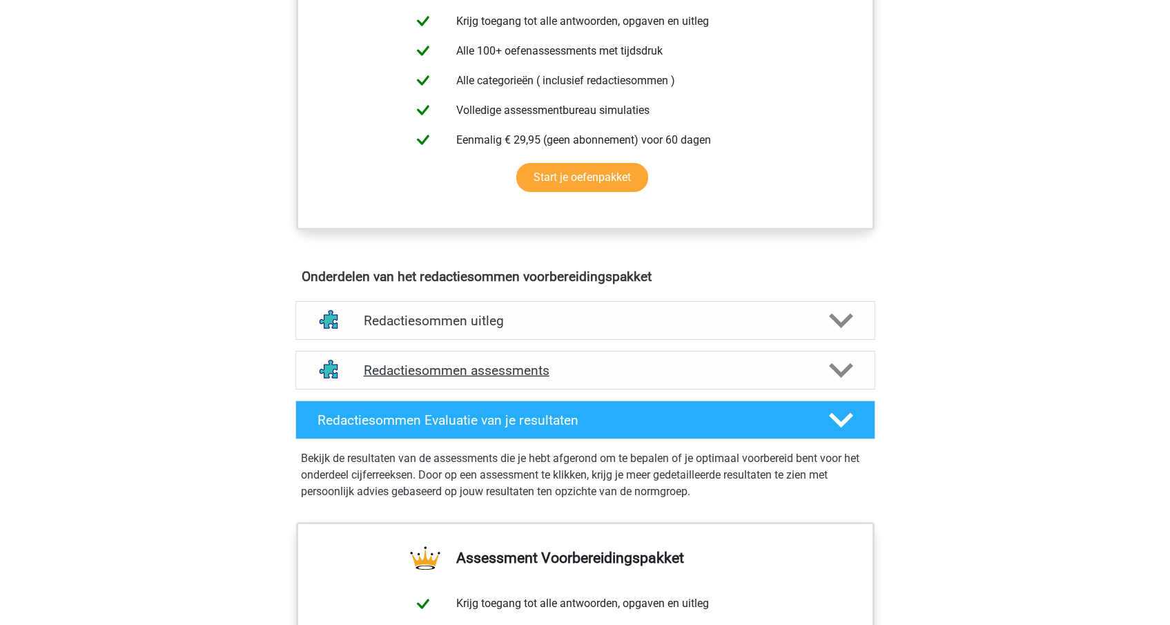
scroll to position [546, 0]
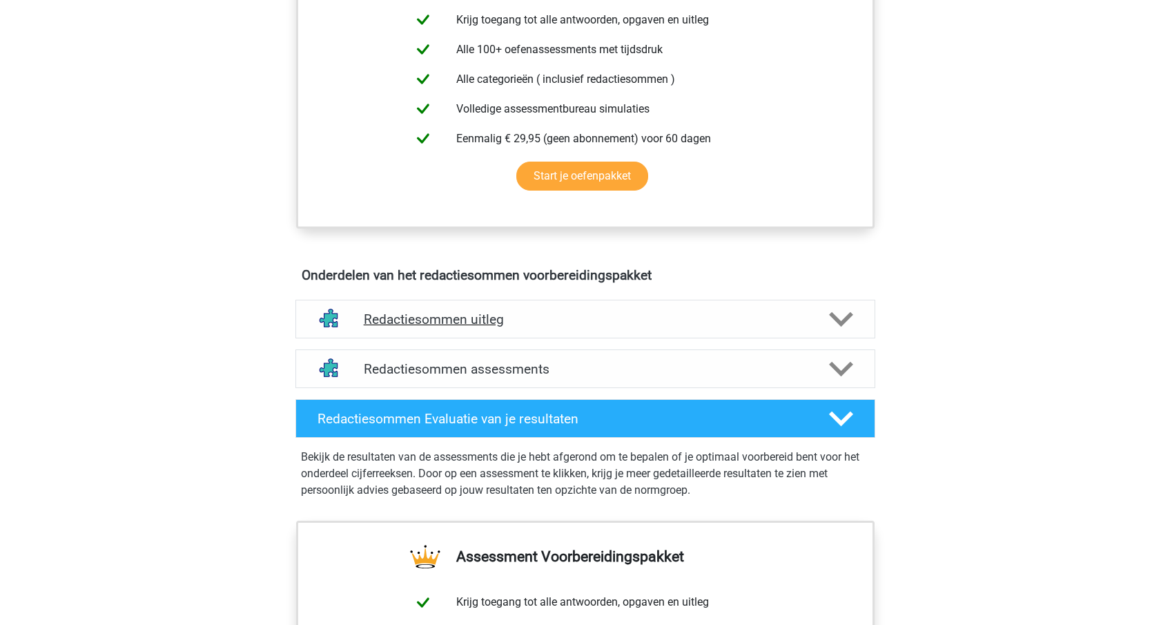
click at [500, 338] on div "Redactiesommen uitleg" at bounding box center [585, 319] width 580 height 39
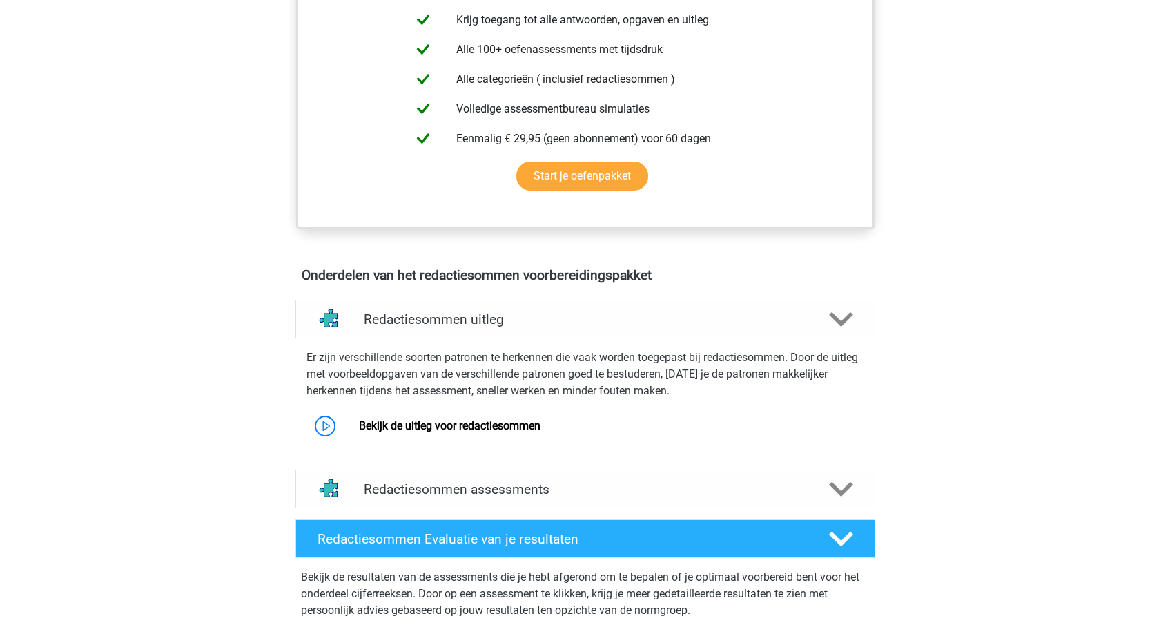
click at [502, 327] on h4 "Redactiesommen uitleg" at bounding box center [585, 319] width 443 height 16
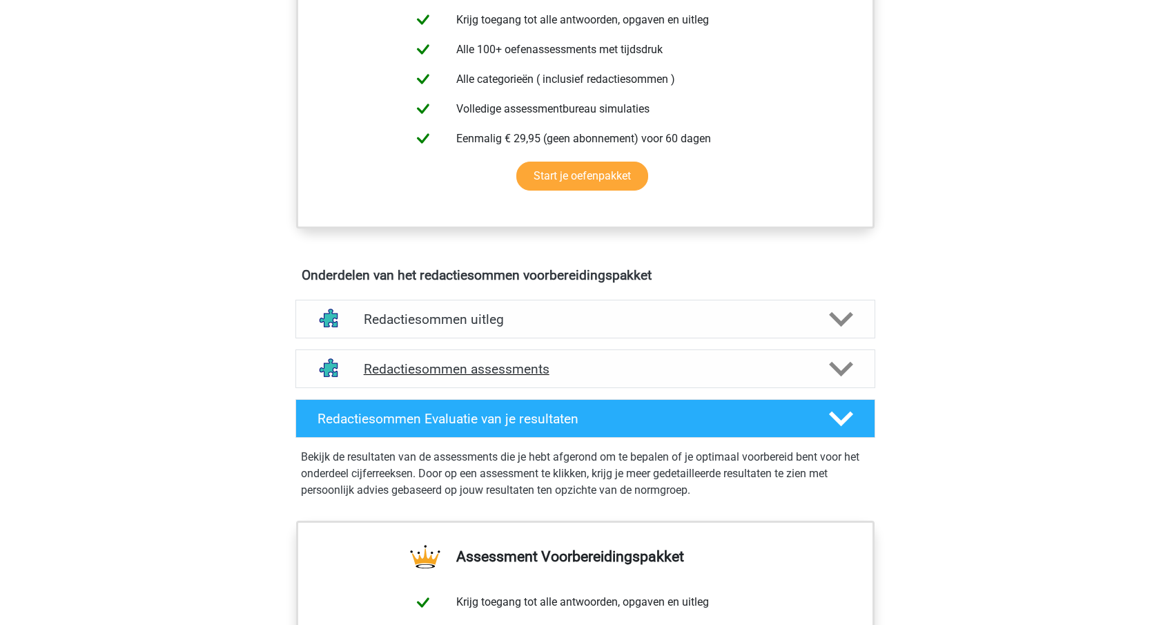
click at [497, 377] on h4 "Redactiesommen assessments" at bounding box center [585, 369] width 443 height 16
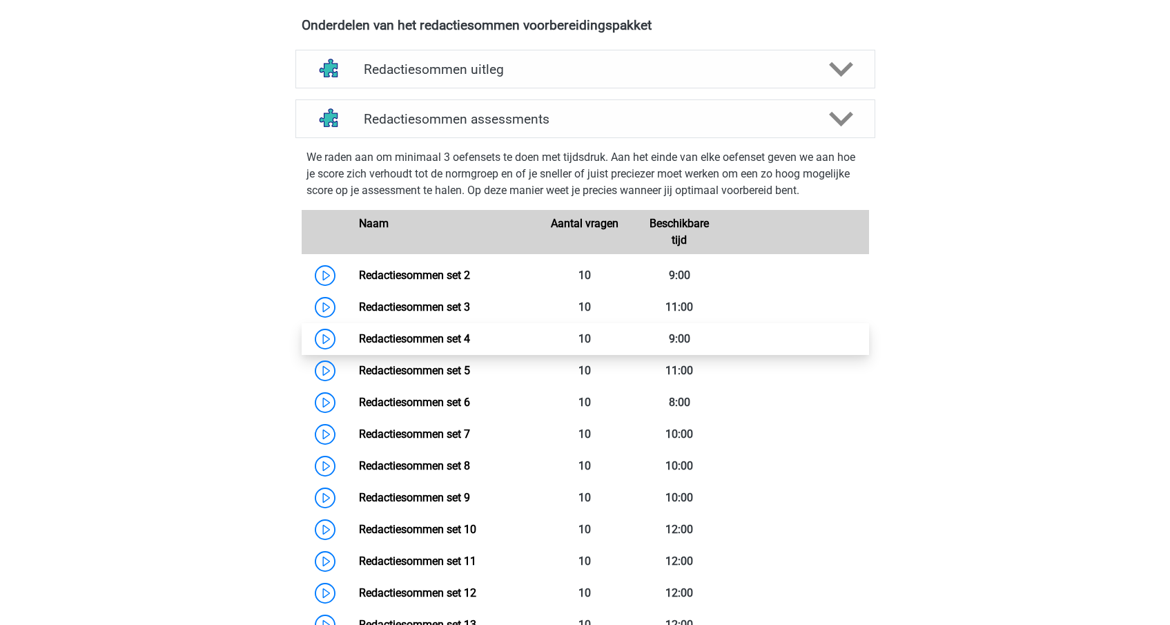
scroll to position [817, 0]
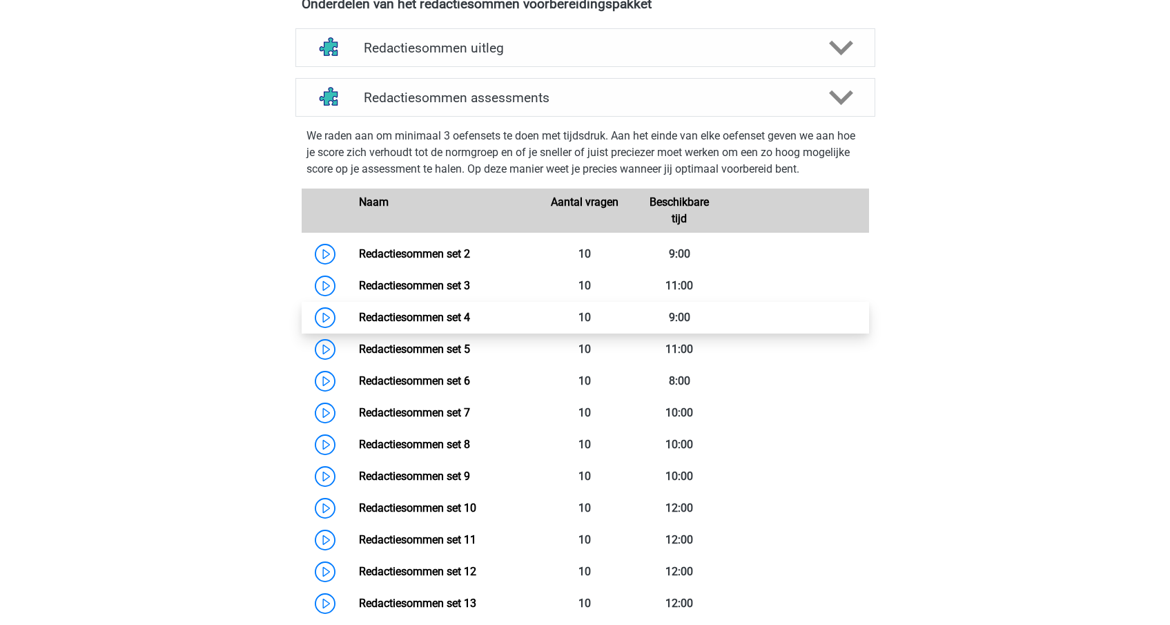
click at [359, 324] on link "Redactiesommen set 4" at bounding box center [414, 317] width 111 height 13
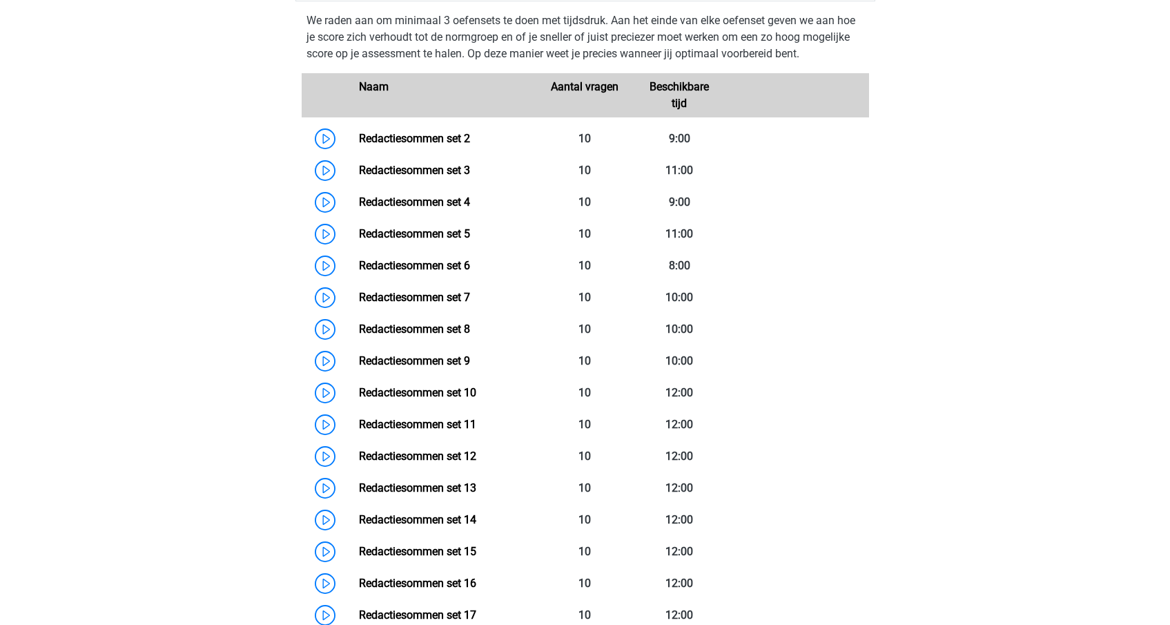
scroll to position [933, 0]
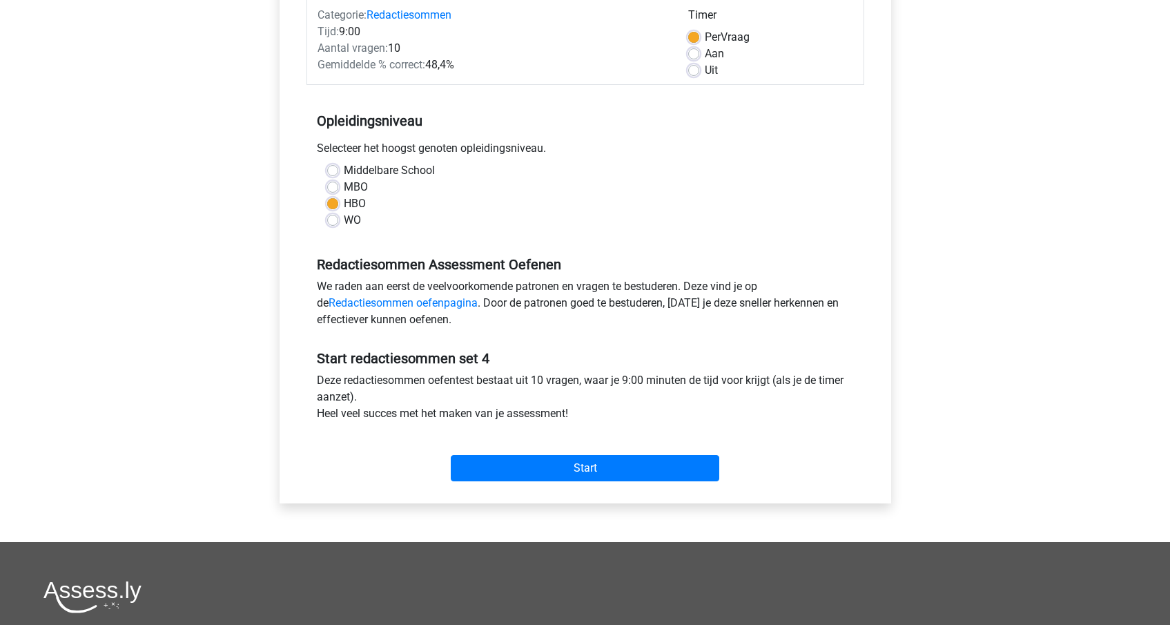
scroll to position [184, 0]
